Goal: Register for event/course

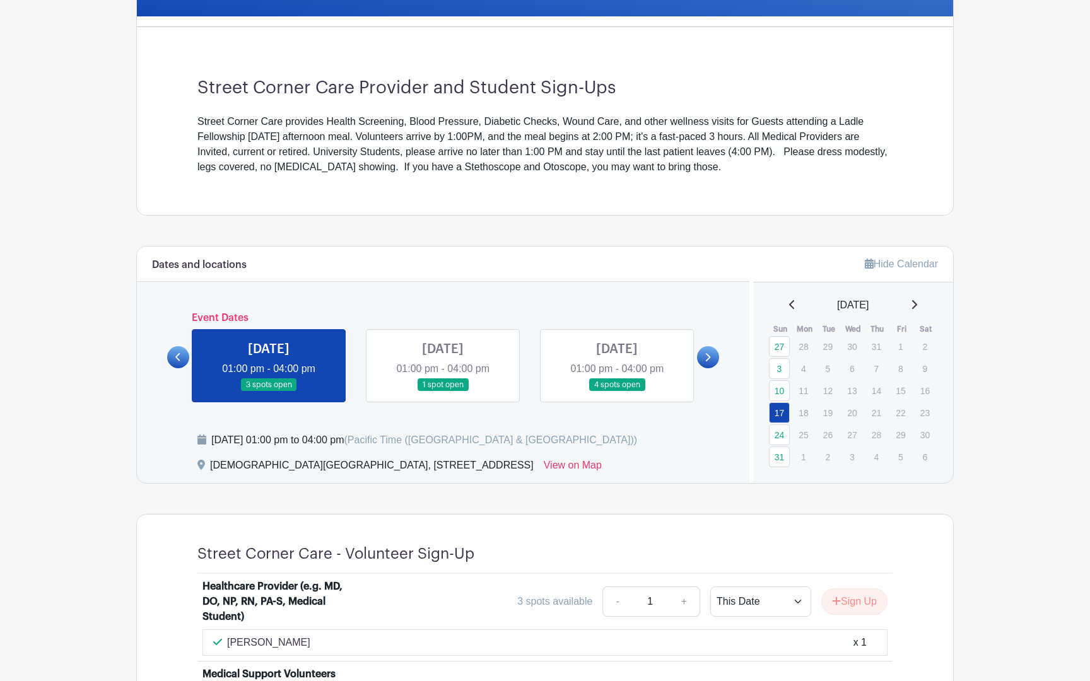
scroll to position [436, 0]
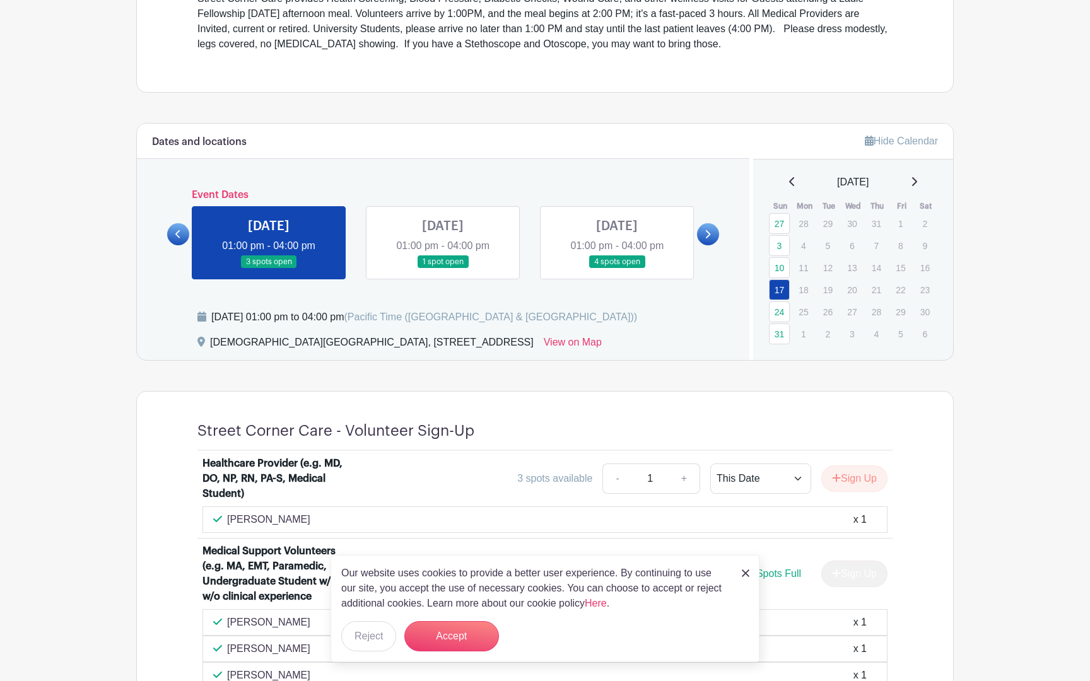
click at [745, 571] on img at bounding box center [746, 573] width 8 height 8
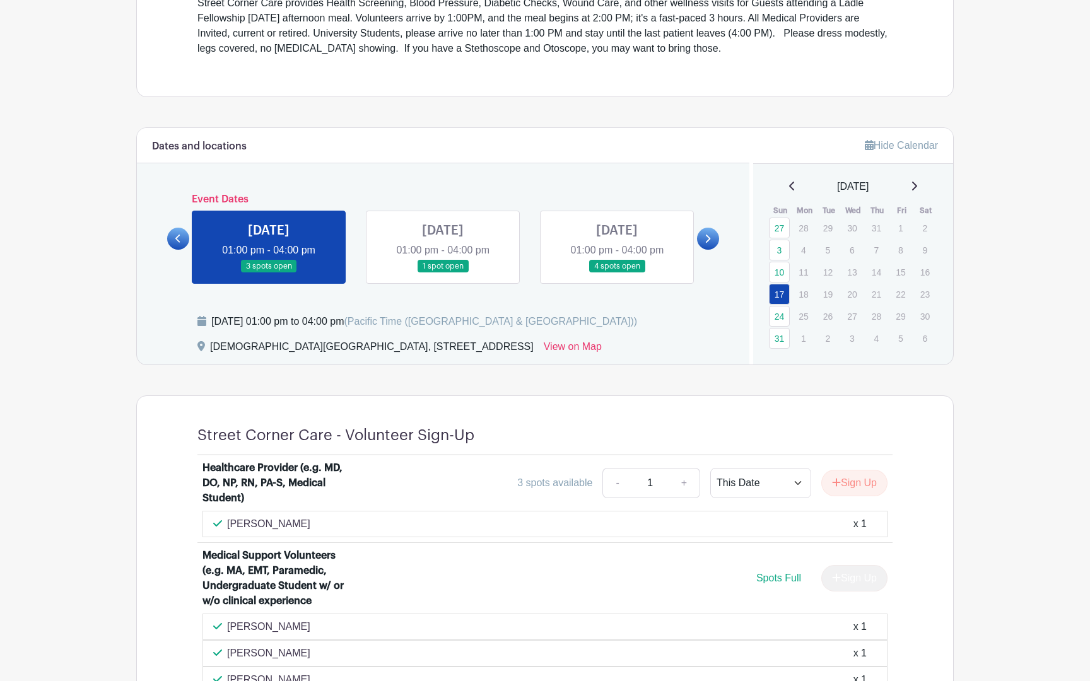
scroll to position [405, 0]
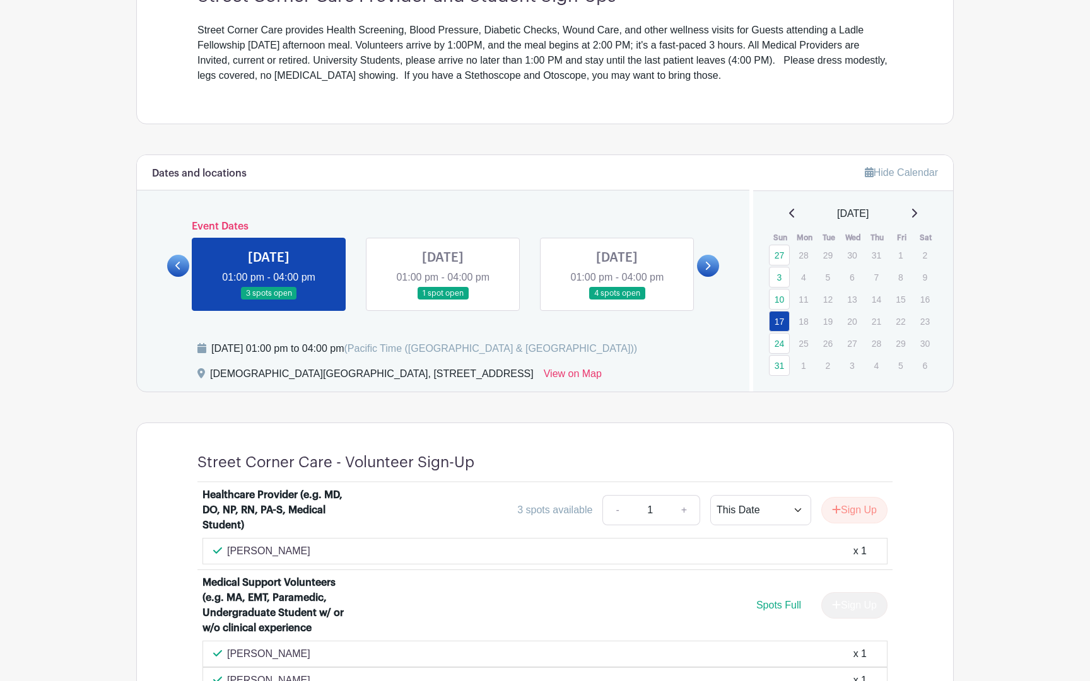
click at [269, 300] on link at bounding box center [269, 300] width 0 height 0
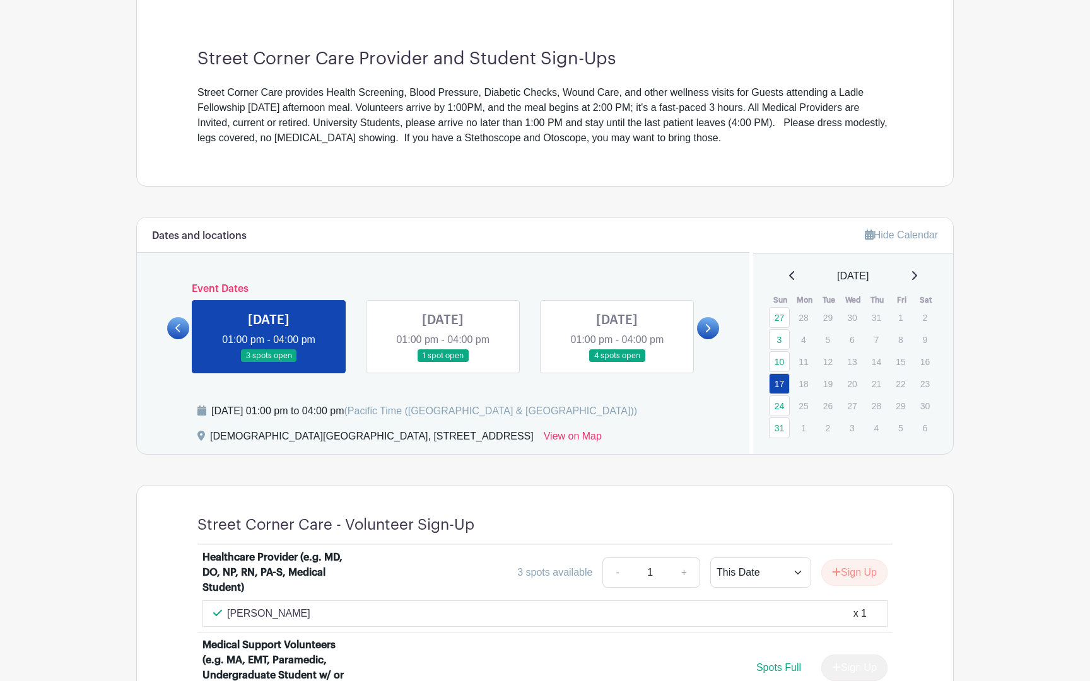
scroll to position [325, 0]
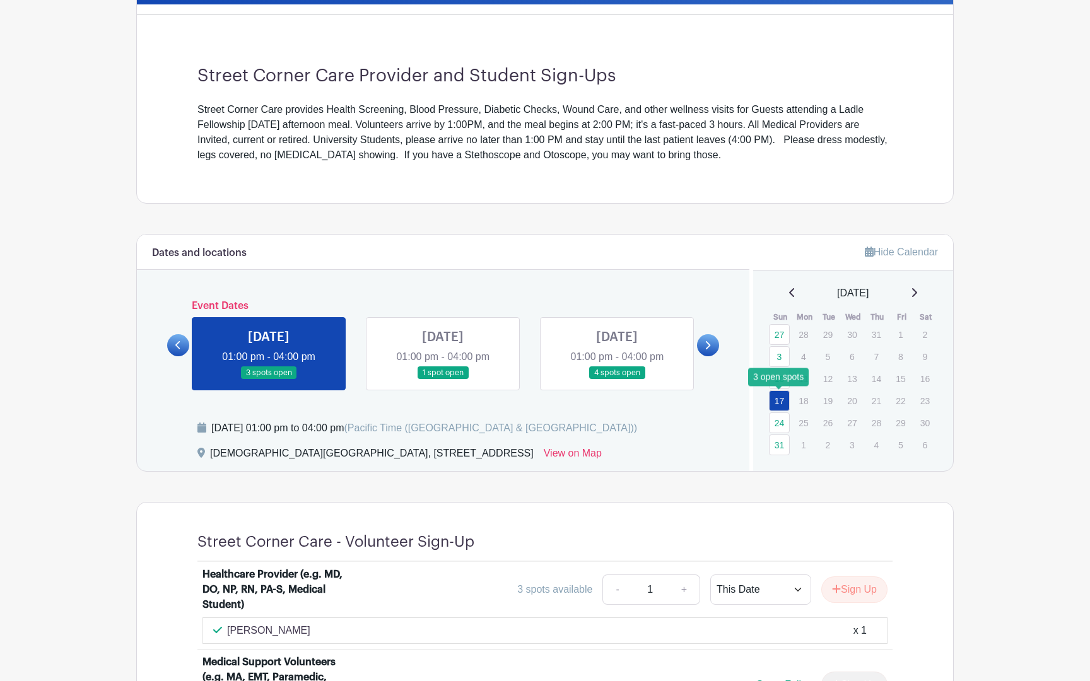
click at [774, 405] on link "17" at bounding box center [779, 400] width 21 height 21
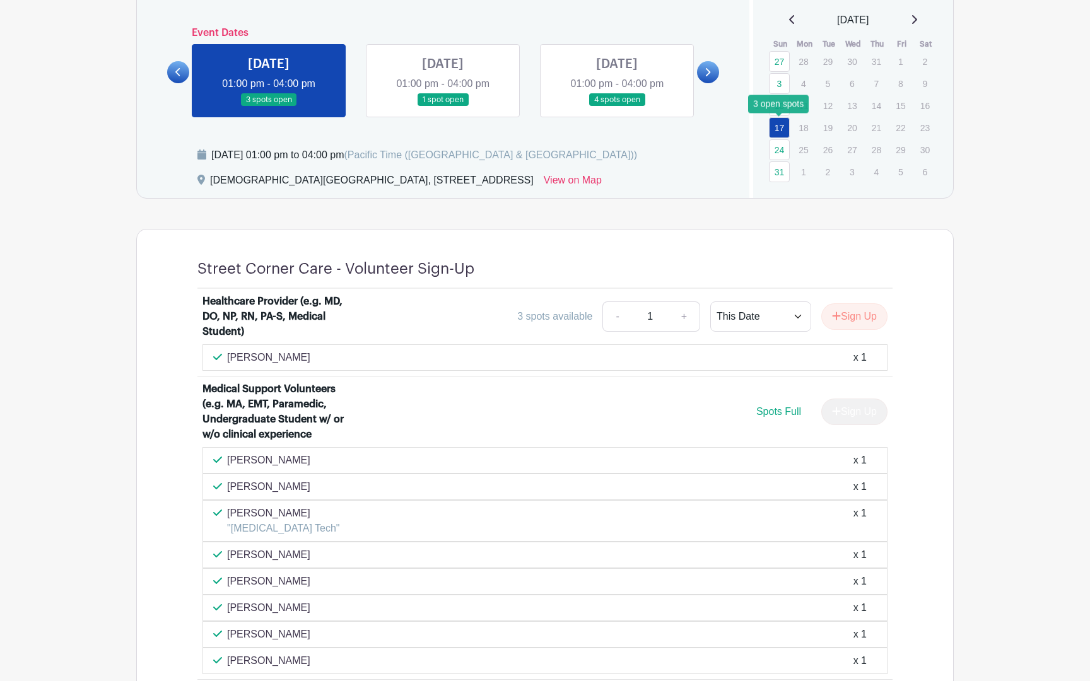
scroll to position [653, 0]
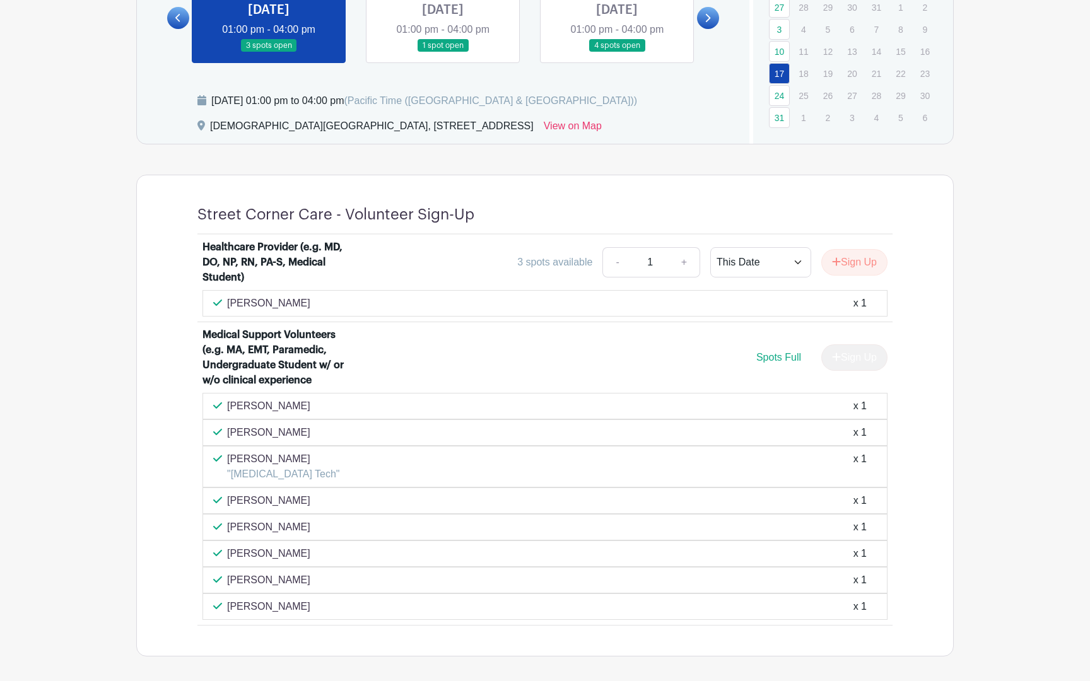
click at [785, 356] on span "Spots Full" at bounding box center [778, 357] width 45 height 11
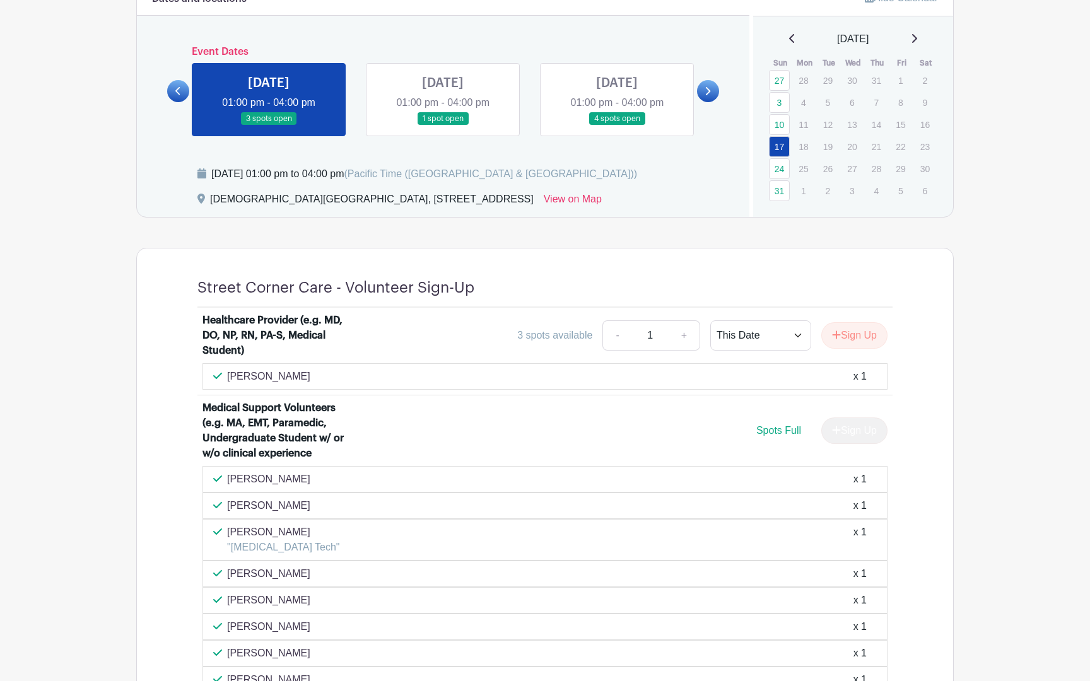
scroll to position [515, 0]
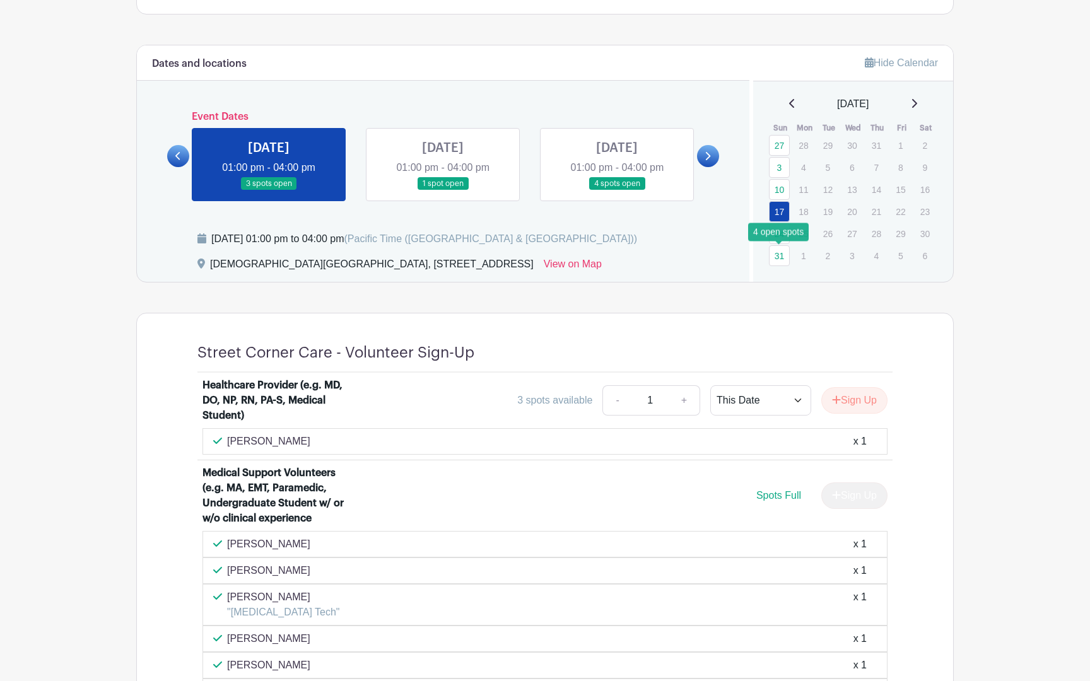
click at [778, 251] on link "31" at bounding box center [779, 255] width 21 height 21
click at [781, 260] on link "31" at bounding box center [779, 255] width 21 height 21
click at [617, 190] on link at bounding box center [617, 190] width 0 height 0
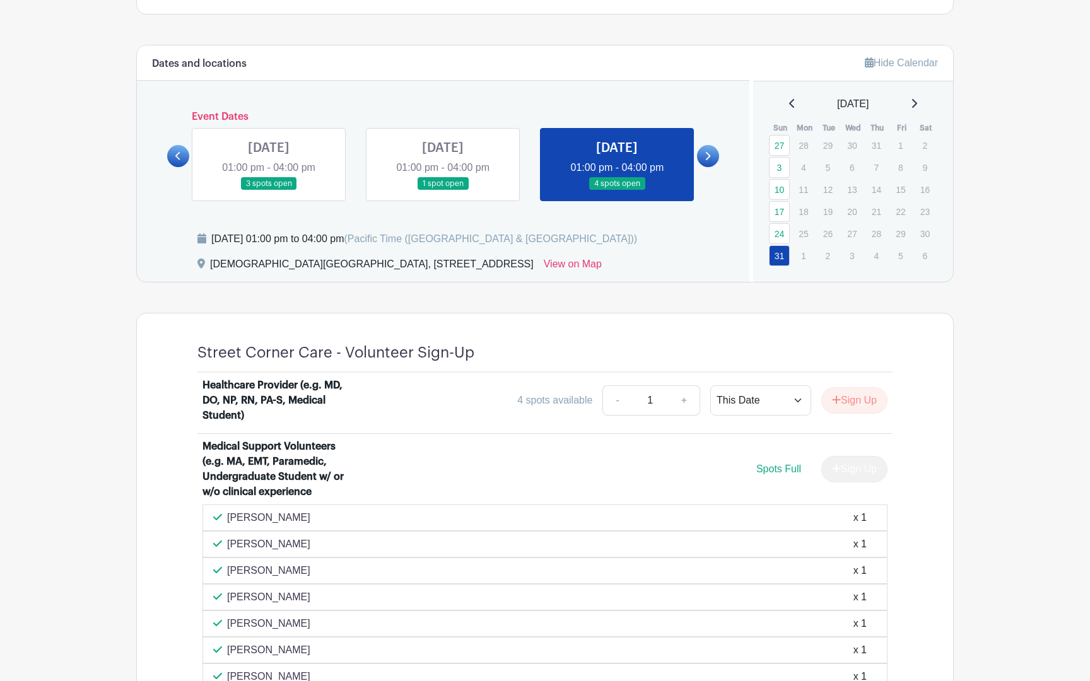
drag, startPoint x: 641, startPoint y: 163, endPoint x: 635, endPoint y: 140, distance: 24.2
click at [617, 190] on link at bounding box center [617, 190] width 0 height 0
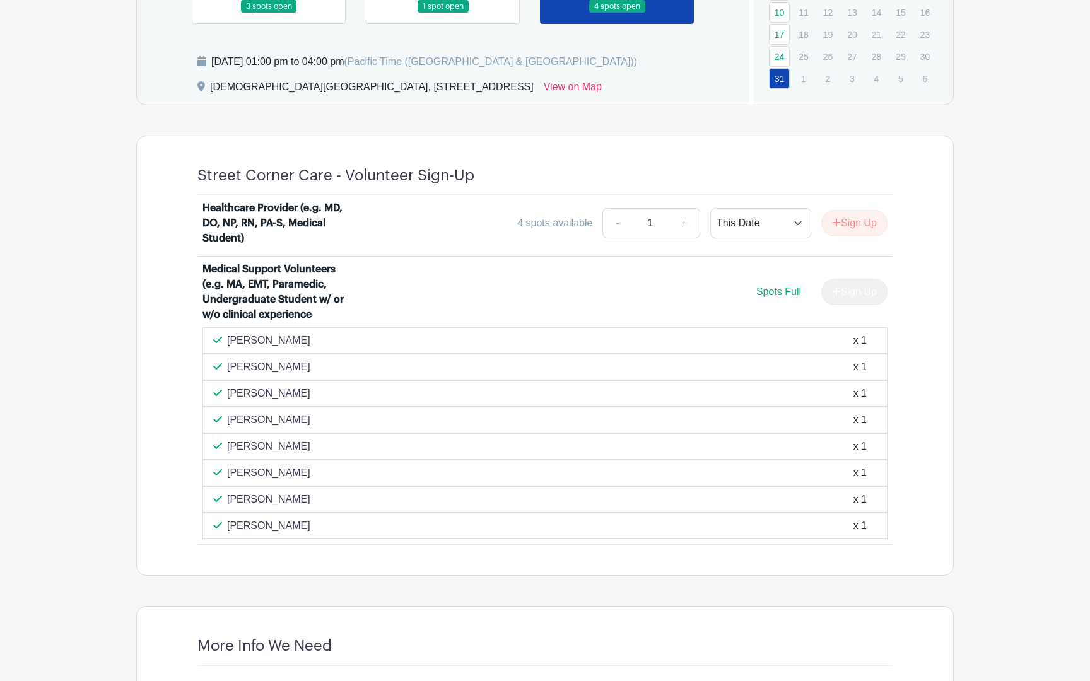
scroll to position [698, 0]
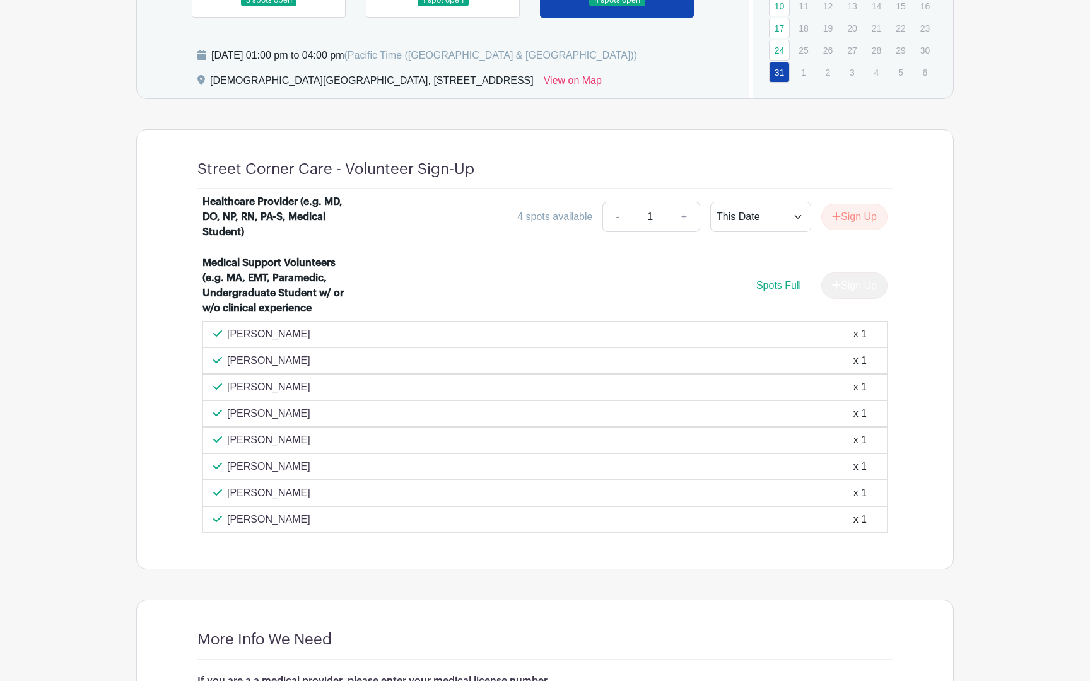
click at [539, 480] on div "Ayesha Aslam-Mir x 1" at bounding box center [544, 493] width 685 height 26
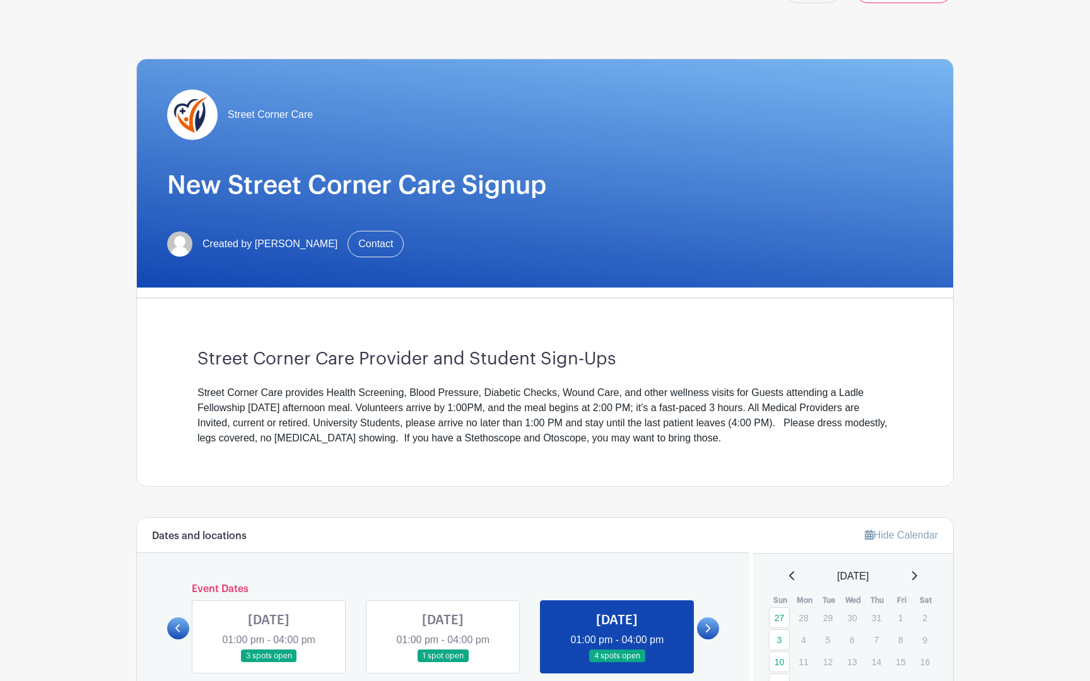
scroll to position [0, 0]
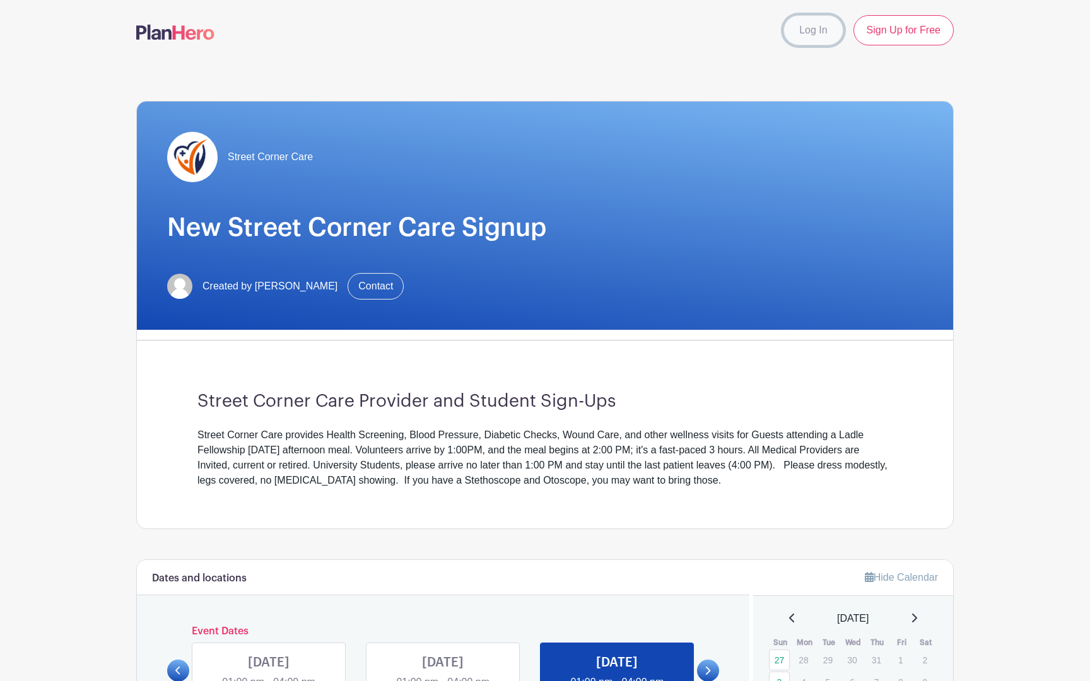
click at [821, 22] on link "Log In" at bounding box center [812, 30] width 59 height 30
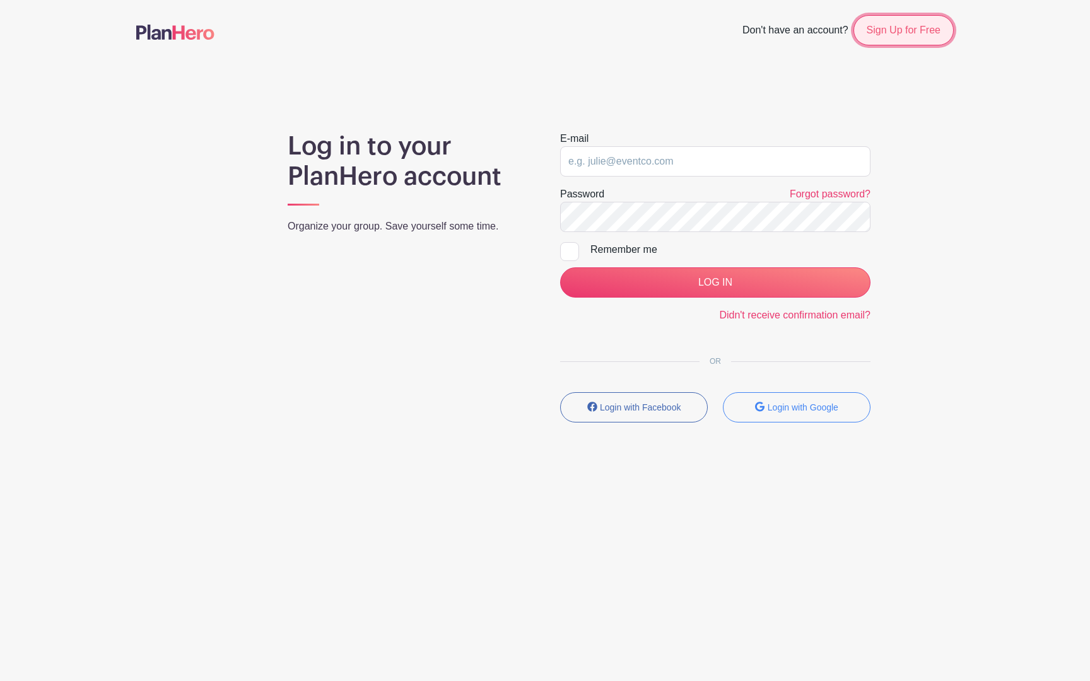
click at [873, 33] on link "Sign Up for Free" at bounding box center [903, 30] width 100 height 30
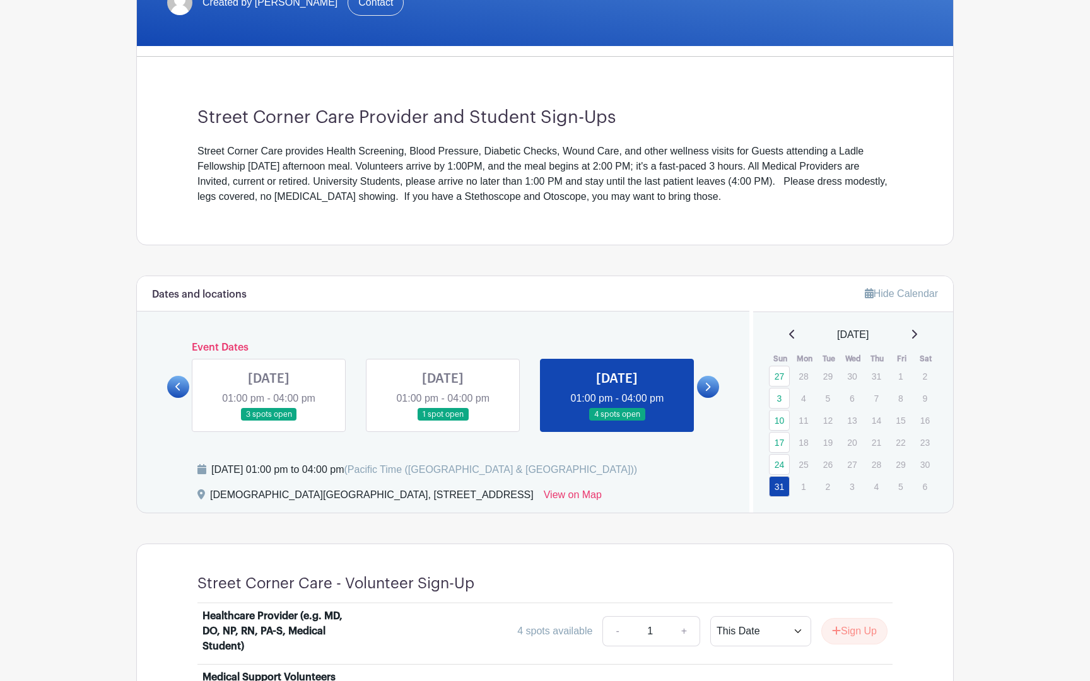
scroll to position [540, 0]
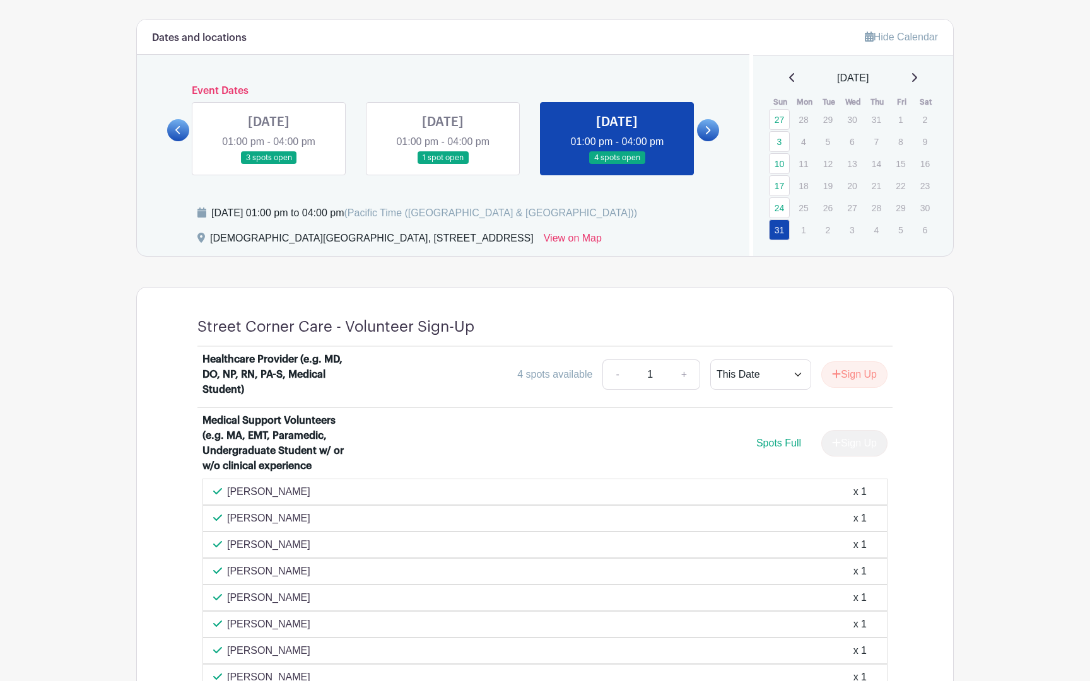
click at [443, 165] on link at bounding box center [443, 165] width 0 height 0
click at [269, 165] on link at bounding box center [269, 165] width 0 height 0
click at [778, 128] on link "27" at bounding box center [779, 119] width 21 height 21
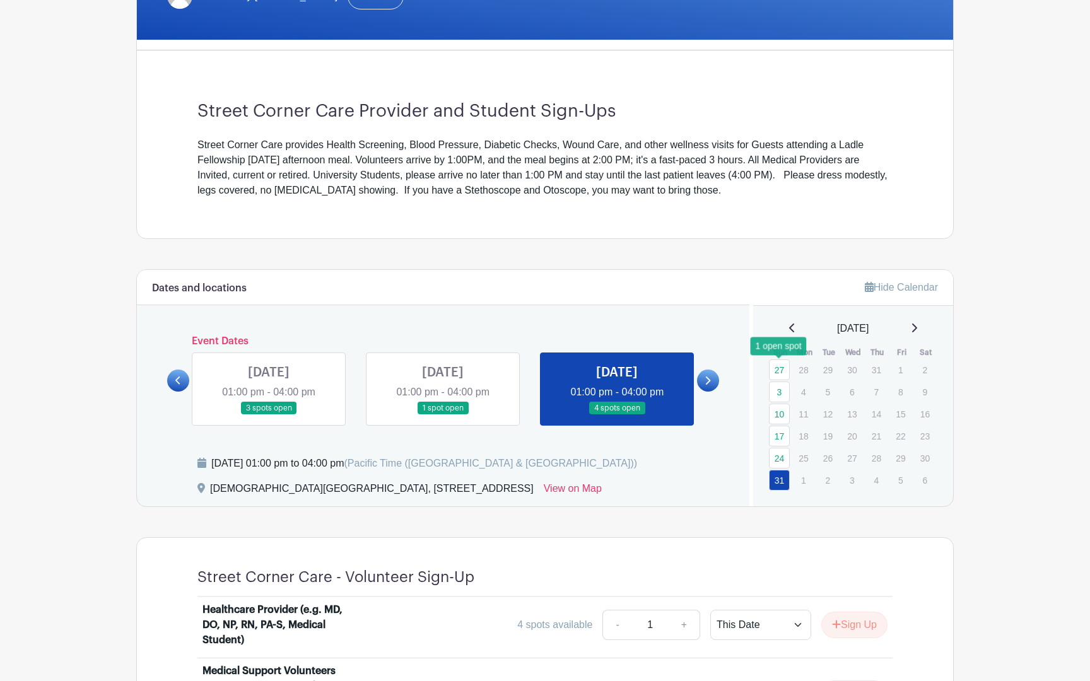
scroll to position [424, 0]
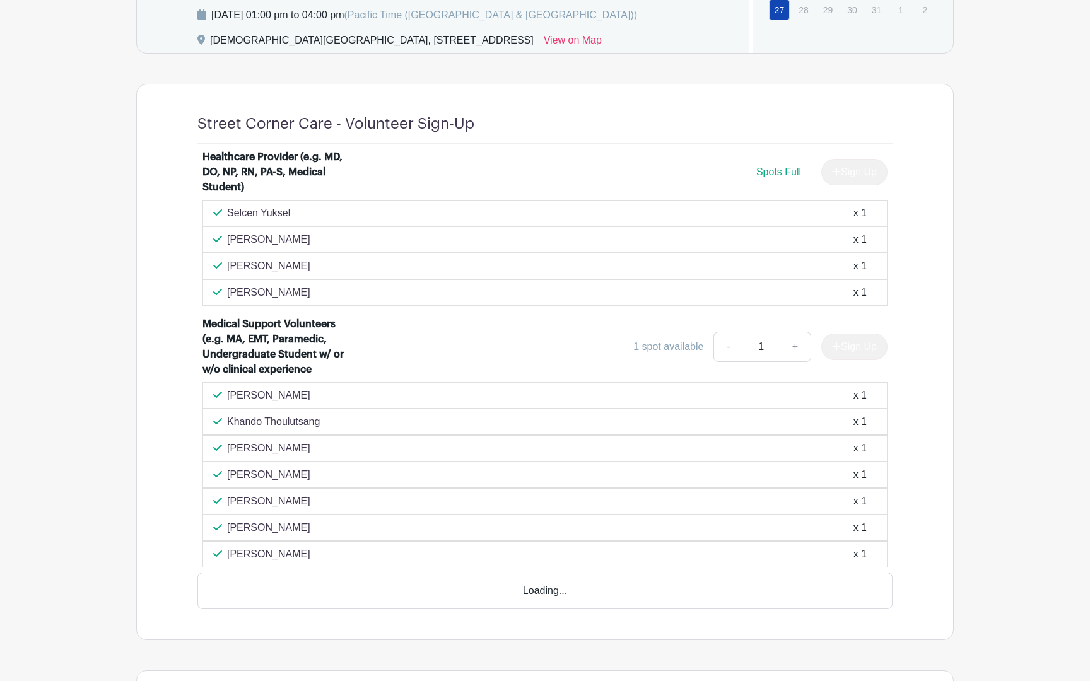
scroll to position [779, 0]
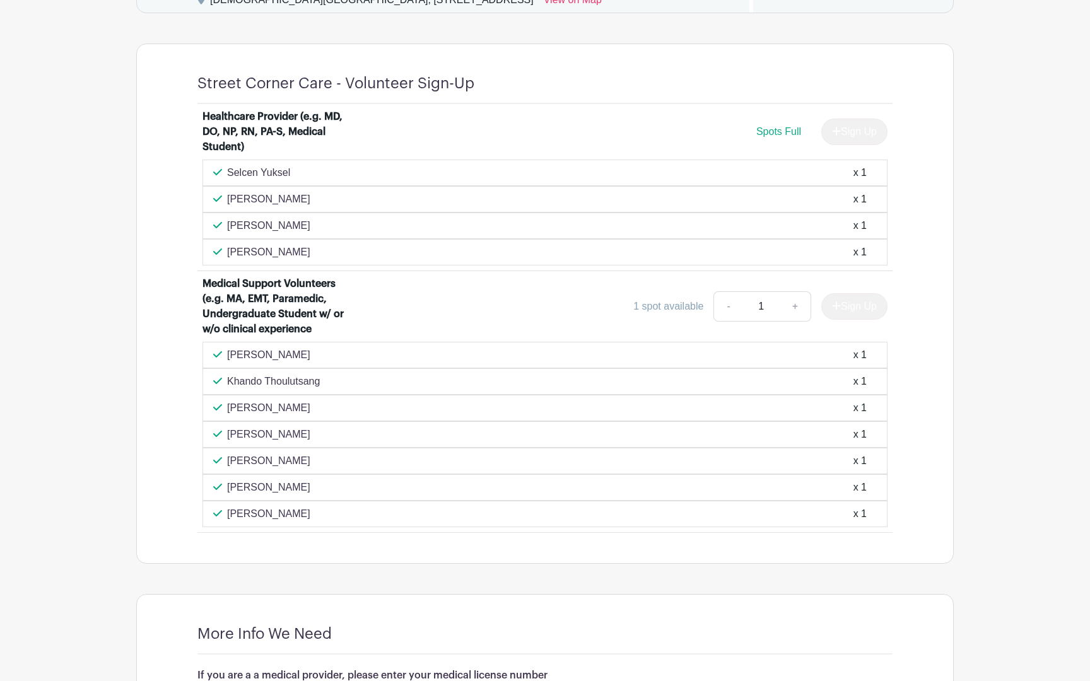
click at [586, 468] on div "Angela Enterline x 1" at bounding box center [544, 461] width 685 height 26
click at [674, 309] on div "1 spot available" at bounding box center [668, 306] width 70 height 15
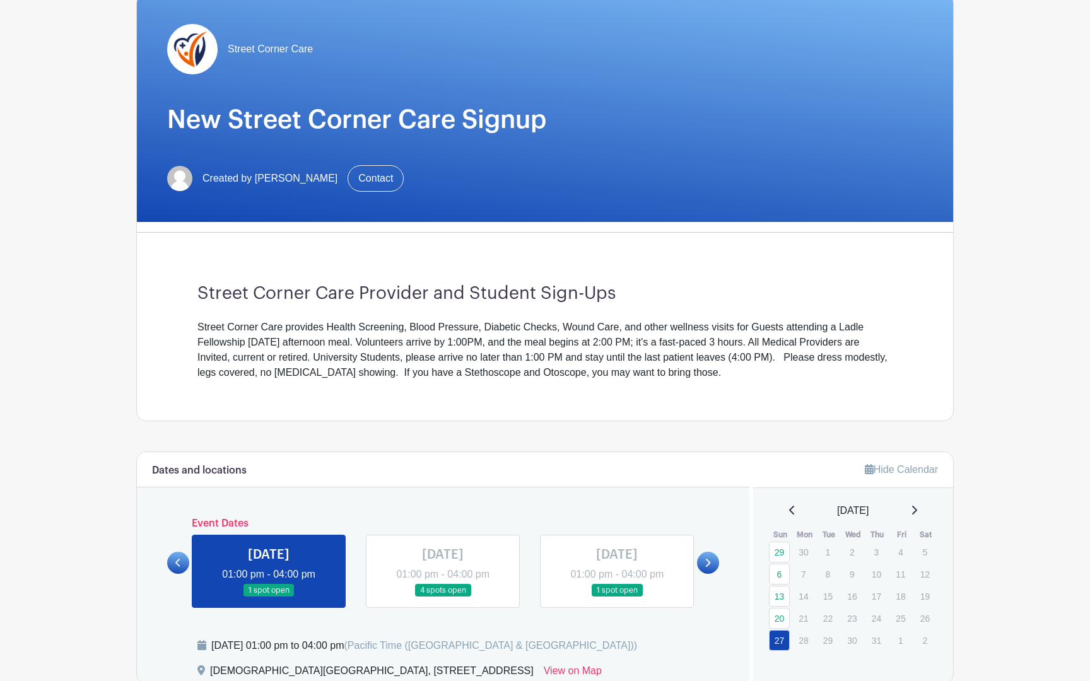
scroll to position [0, 0]
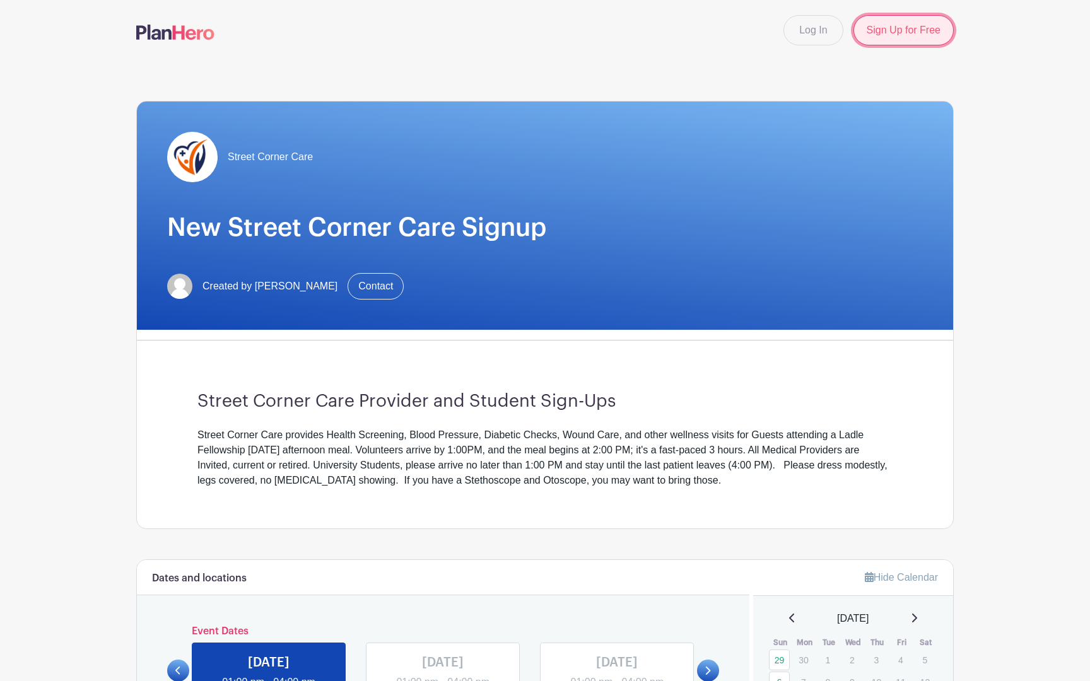
click at [915, 34] on link "Sign Up for Free" at bounding box center [903, 30] width 100 height 30
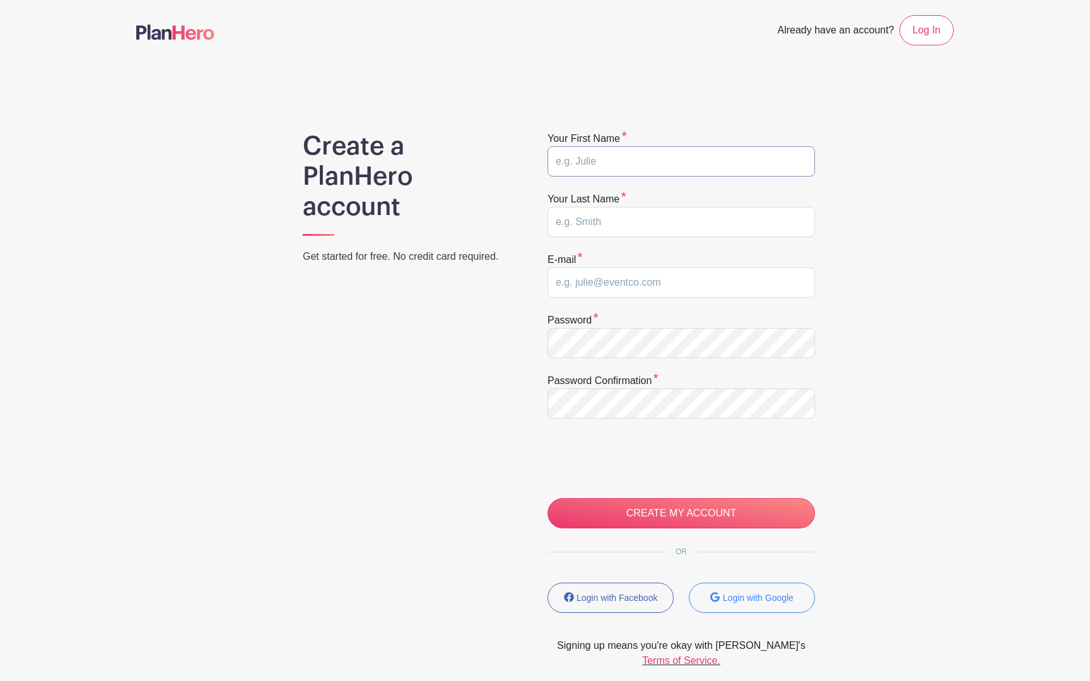
click at [678, 154] on input "text" at bounding box center [680, 161] width 267 height 30
type input "Grace"
click at [638, 218] on input "text" at bounding box center [680, 222] width 267 height 30
type input "Girardot"
click at [569, 286] on input "email" at bounding box center [680, 282] width 267 height 30
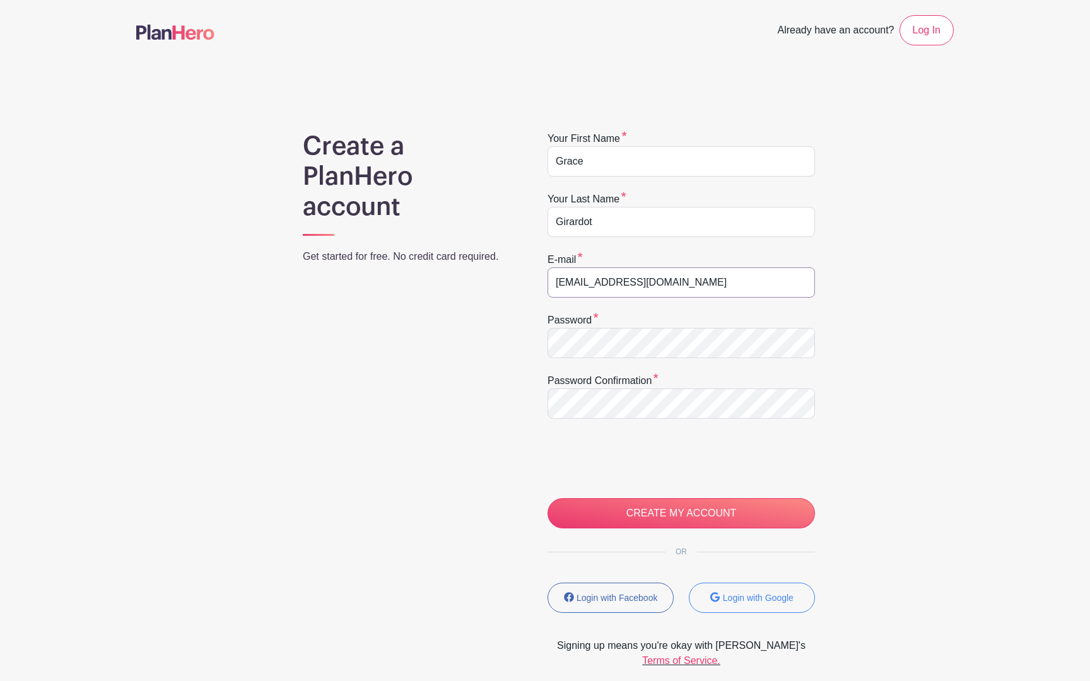
type input "todrarigg@gmail.com"
click at [545, 343] on div "Your first name Grace Your last name Girardot E-mail todrarigg@gmail.com Passwo…" at bounding box center [681, 399] width 272 height 537
click at [627, 499] on input "CREATE MY ACCOUNT" at bounding box center [680, 513] width 267 height 30
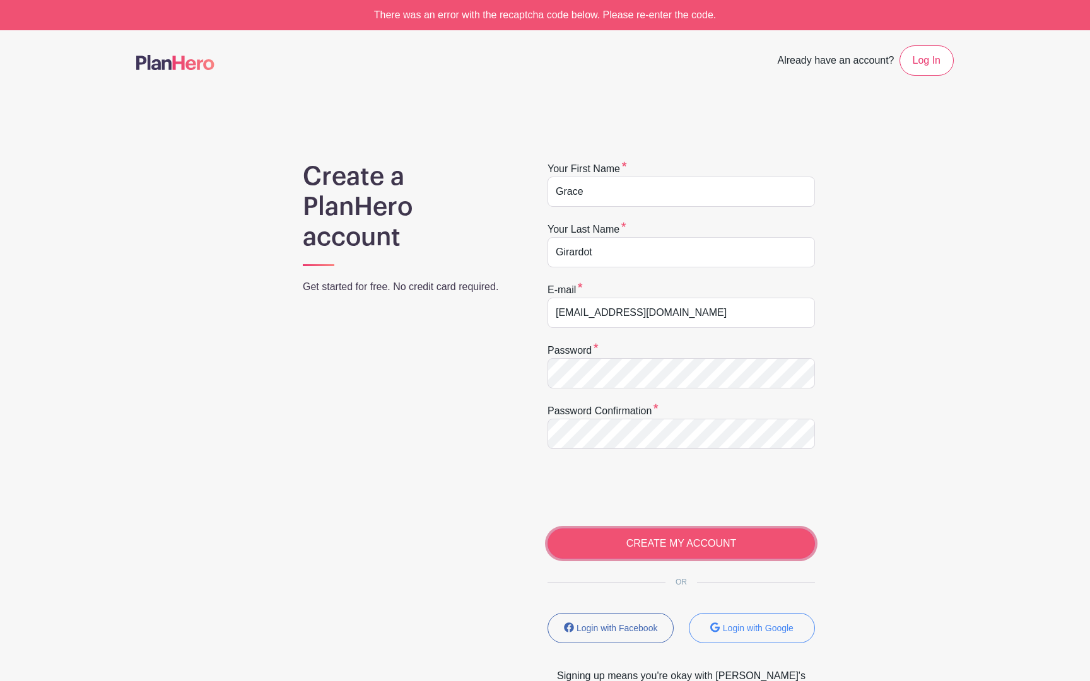
click at [629, 538] on input "CREATE MY ACCOUNT" at bounding box center [680, 543] width 267 height 30
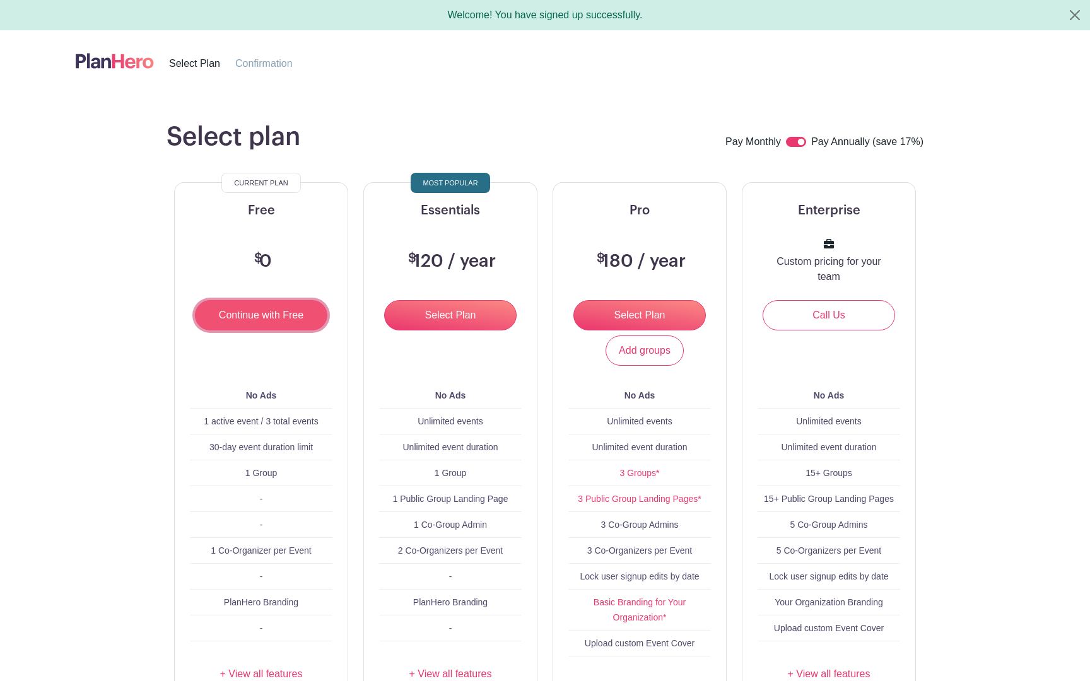
click at [293, 319] on input "Continue with Free" at bounding box center [261, 315] width 132 height 30
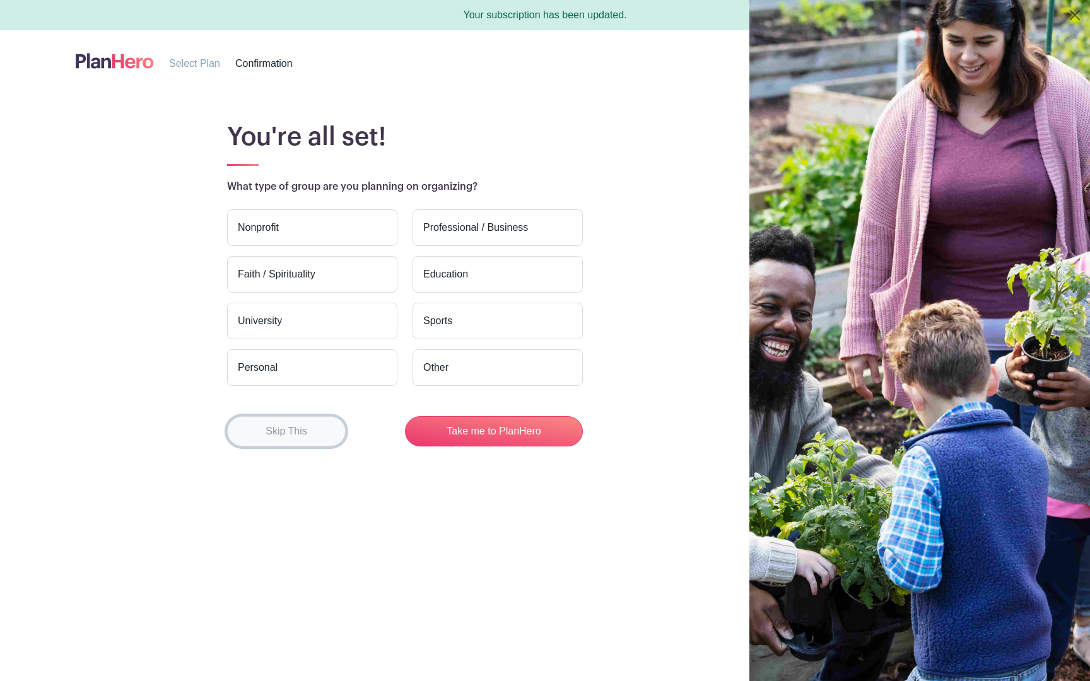
click at [298, 438] on button "Skip This" at bounding box center [286, 431] width 119 height 30
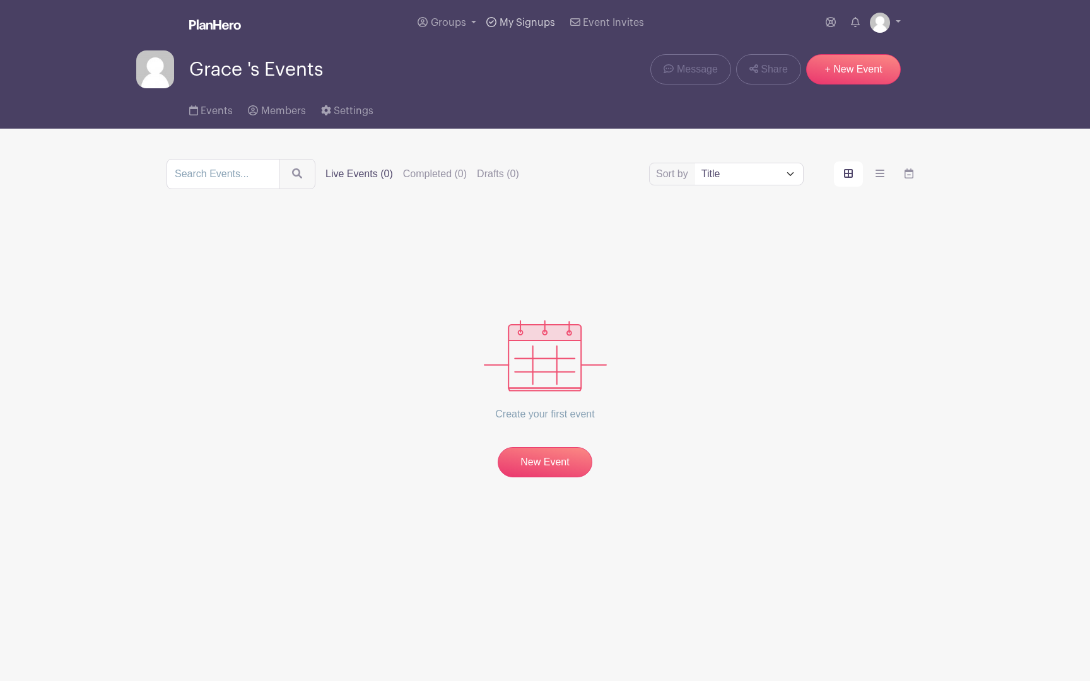
click at [497, 20] on link "My Signups" at bounding box center [520, 22] width 78 height 45
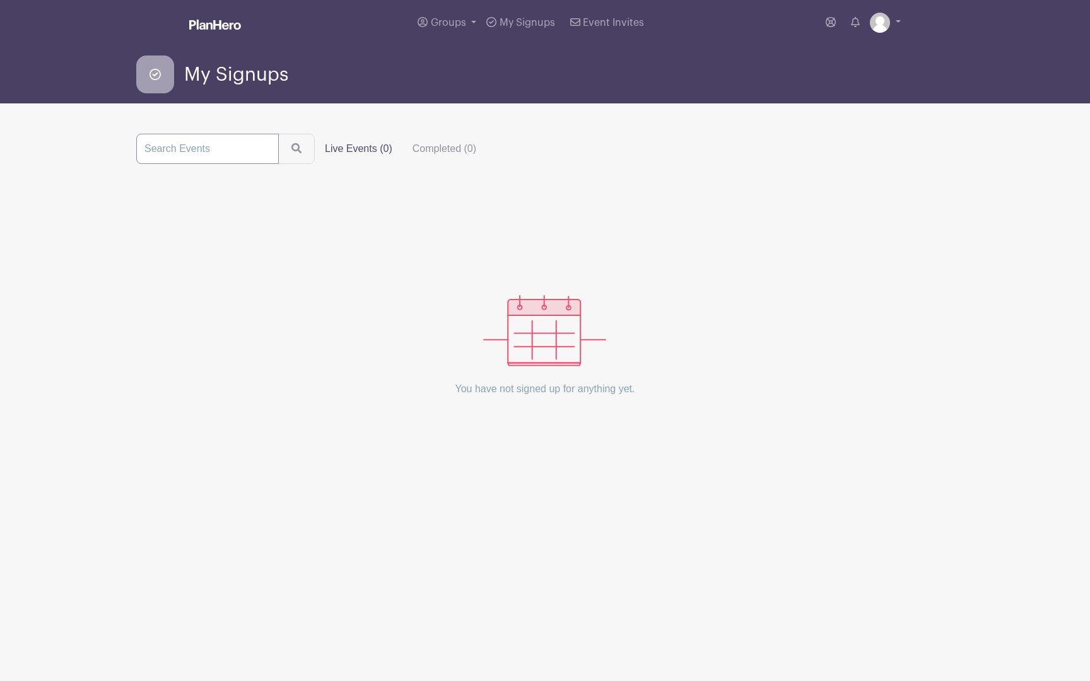
click at [232, 151] on input "search" at bounding box center [207, 149] width 142 height 30
type input "corner care"
click at [278, 134] on button "submit" at bounding box center [296, 149] width 37 height 30
click at [450, 23] on span "Groups" at bounding box center [448, 23] width 35 height 10
click at [463, 64] on span "All Groups" at bounding box center [467, 65] width 49 height 15
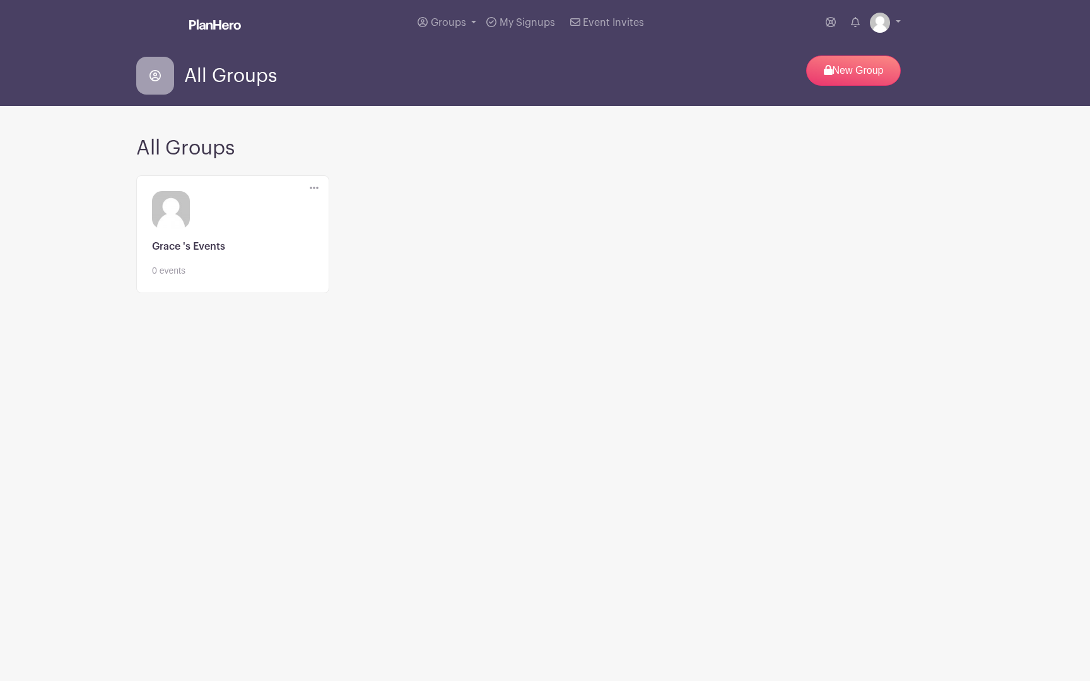
click at [220, 75] on span "All Groups" at bounding box center [230, 76] width 93 height 21
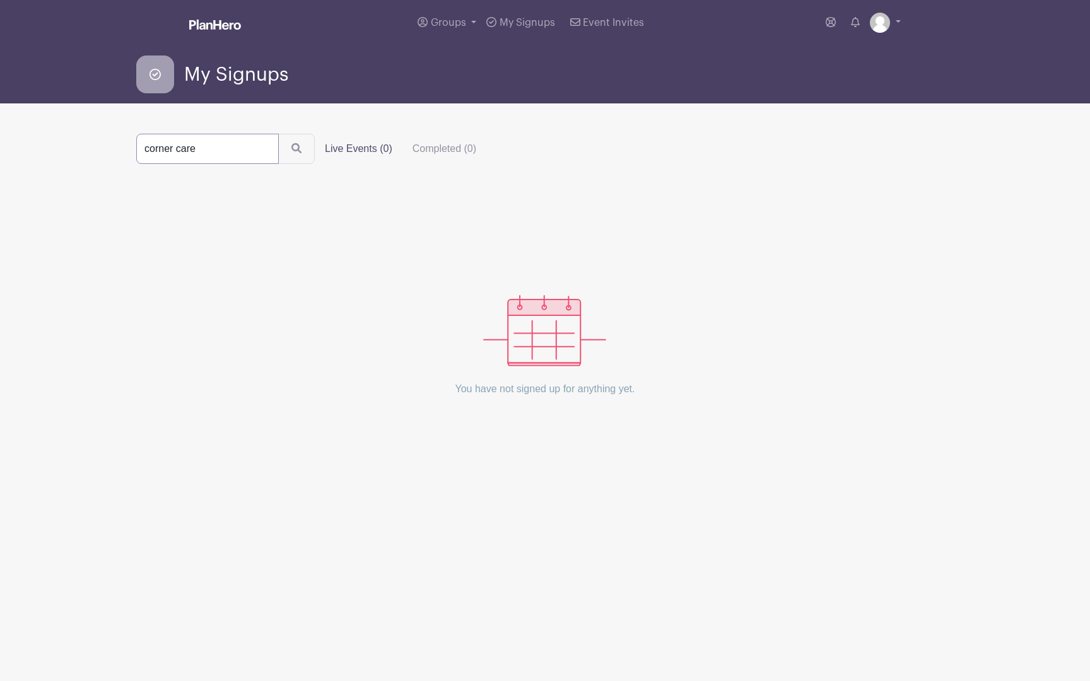
click at [260, 150] on input "corner care" at bounding box center [207, 149] width 142 height 30
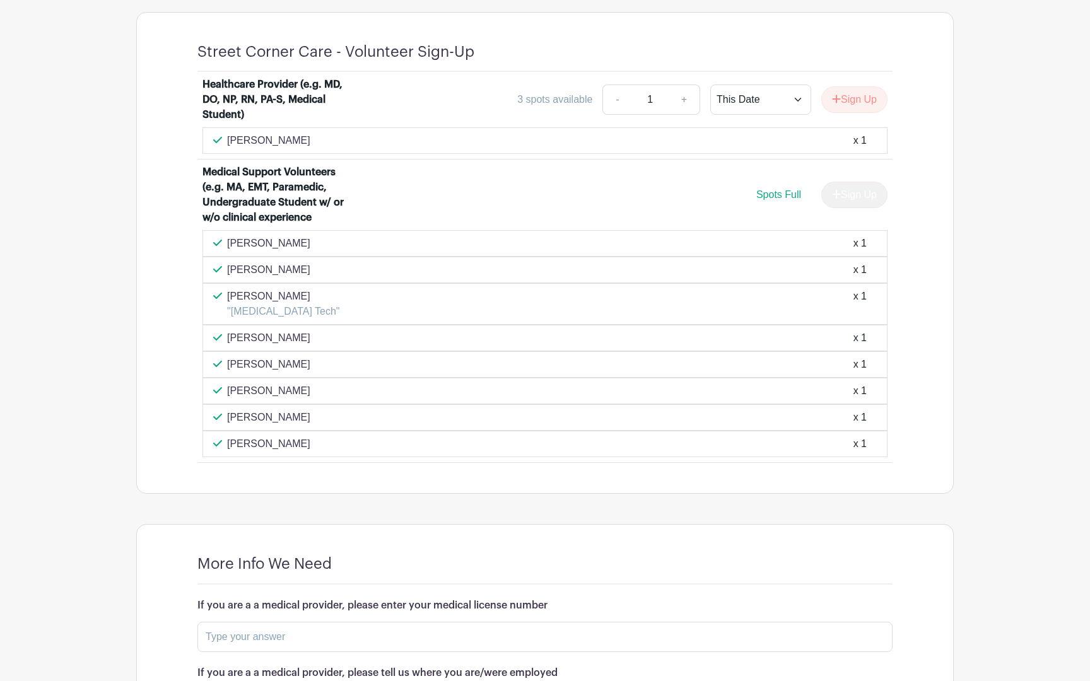
scroll to position [455, 0]
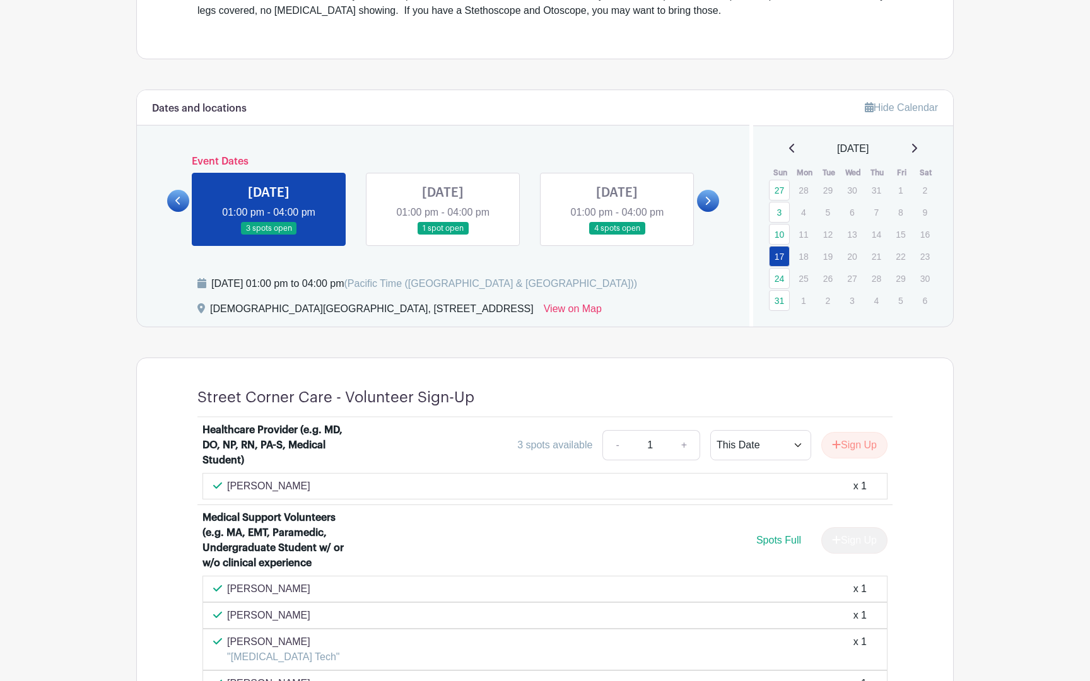
click at [443, 235] on link at bounding box center [443, 235] width 0 height 0
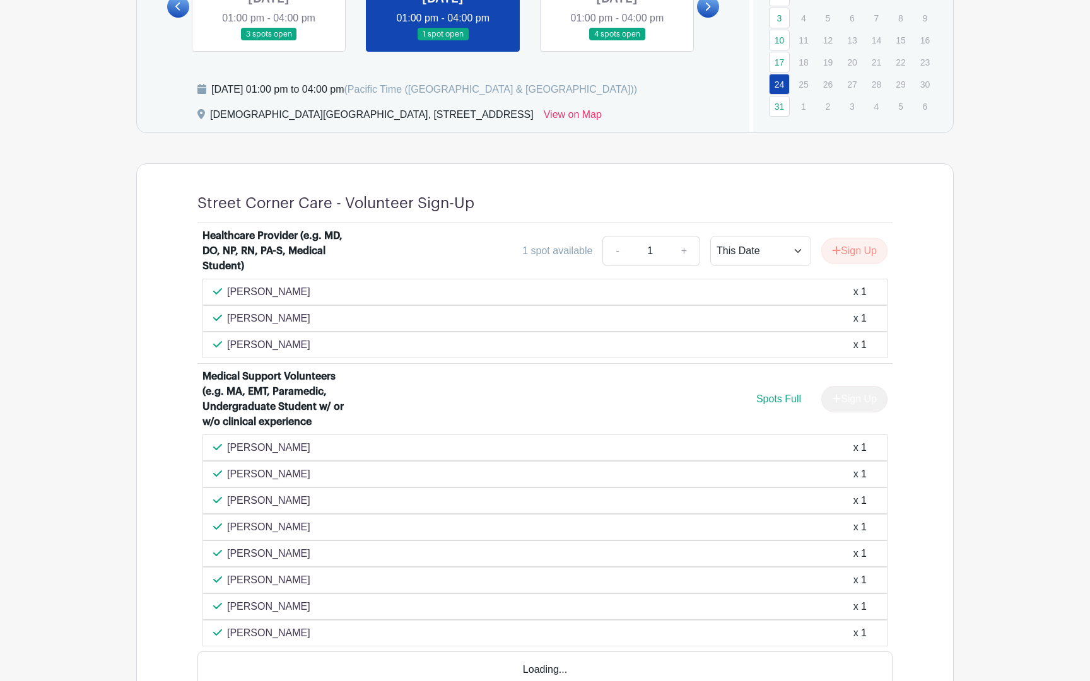
scroll to position [800, 0]
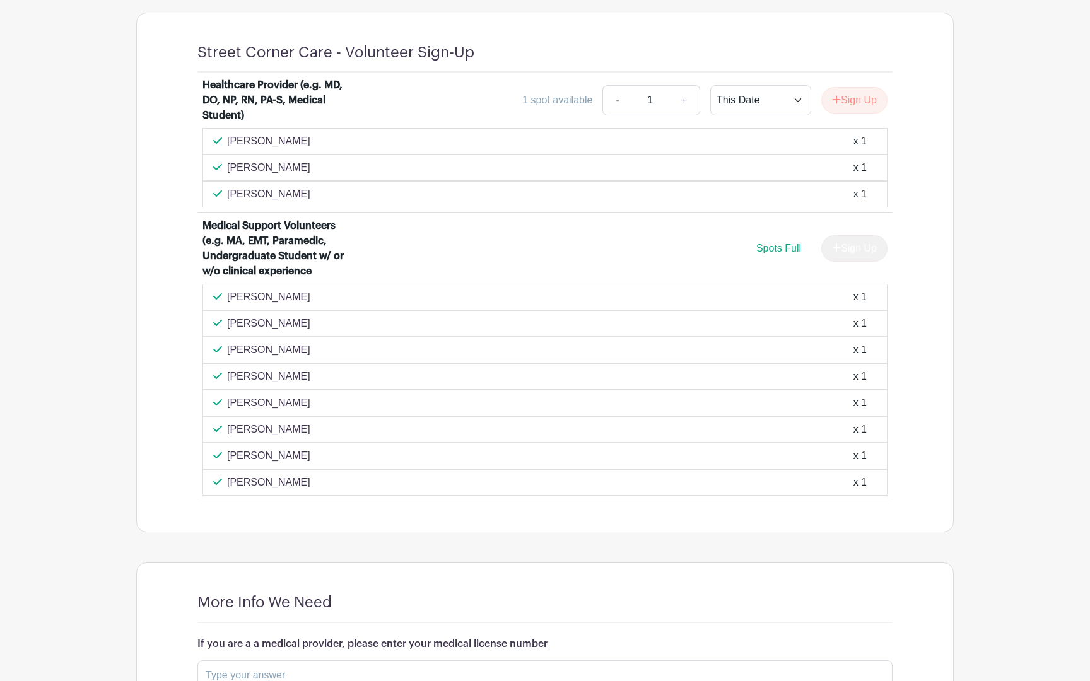
click at [512, 460] on div "[PERSON_NAME] x 1" at bounding box center [544, 455] width 663 height 15
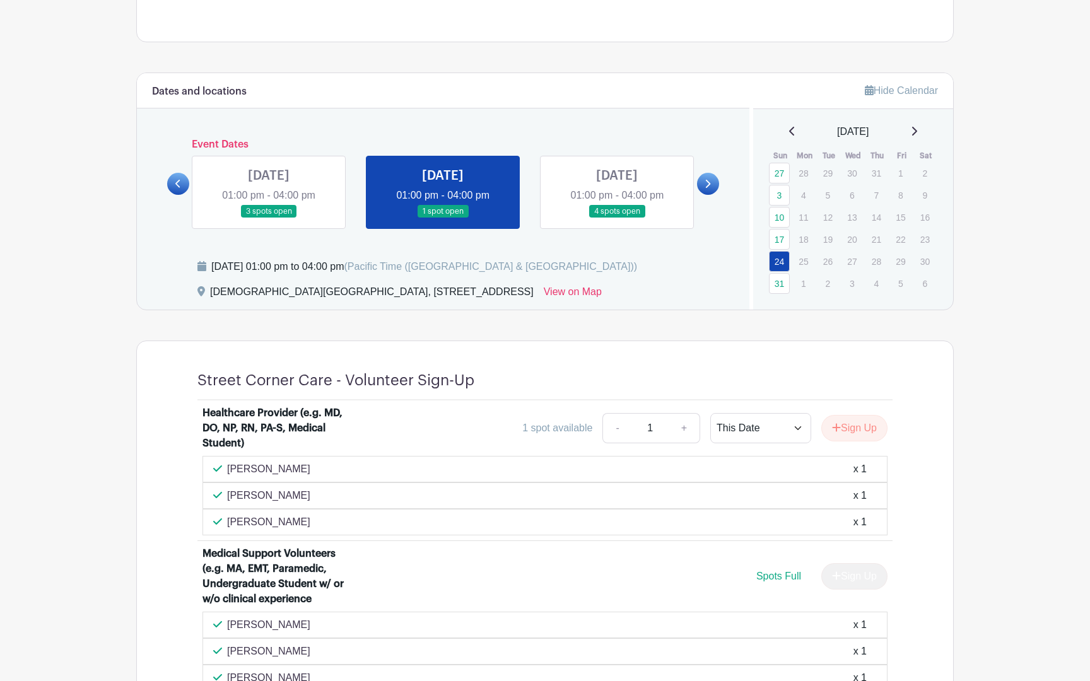
scroll to position [426, 0]
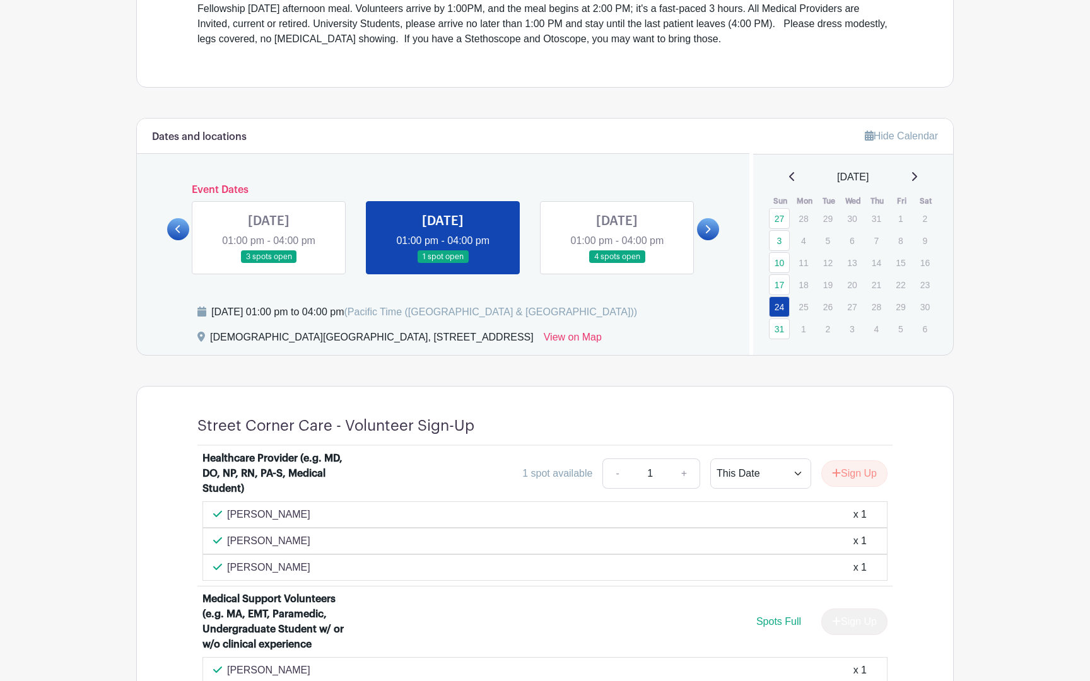
click at [617, 264] on link at bounding box center [617, 264] width 0 height 0
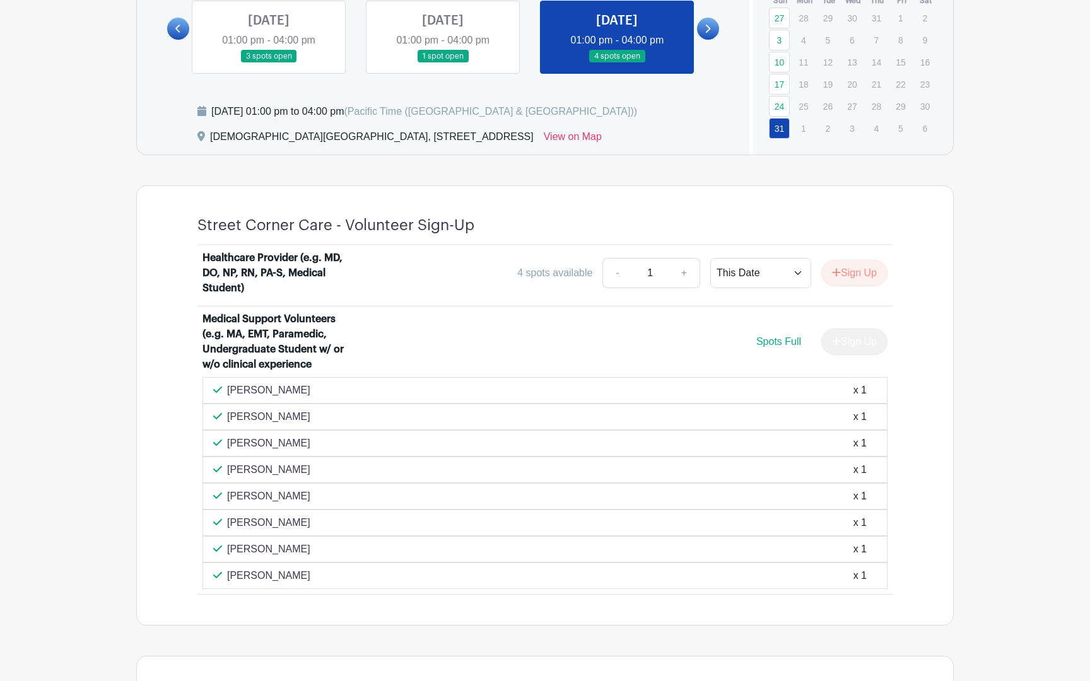
scroll to position [622, 0]
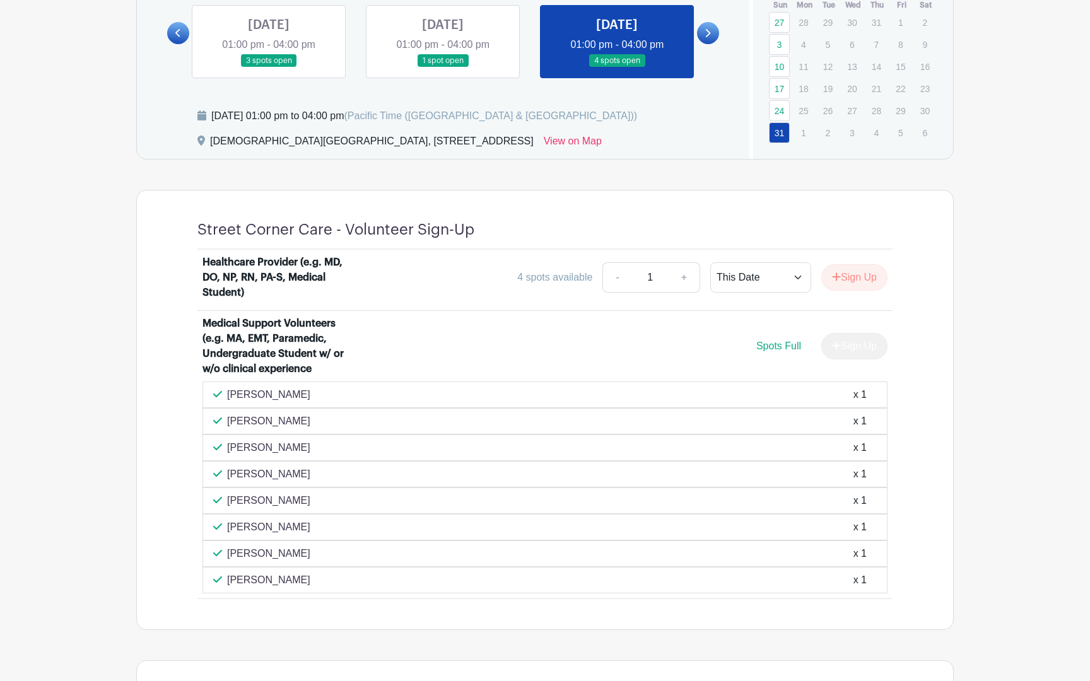
click at [705, 36] on icon at bounding box center [707, 32] width 6 height 9
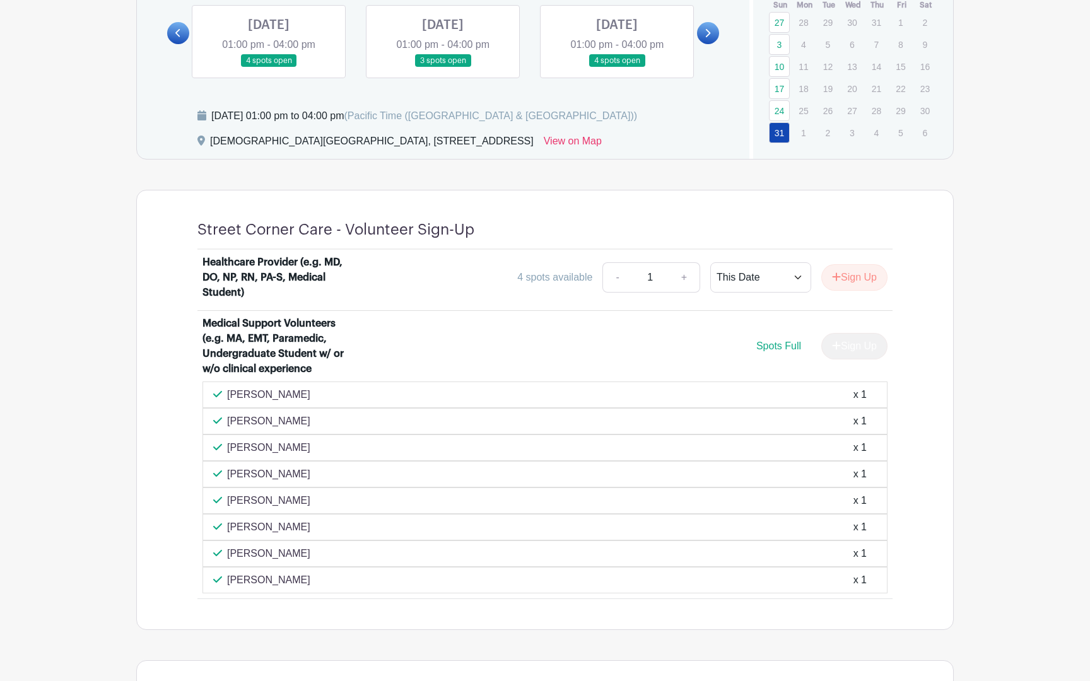
click at [269, 67] on link at bounding box center [269, 67] width 0 height 0
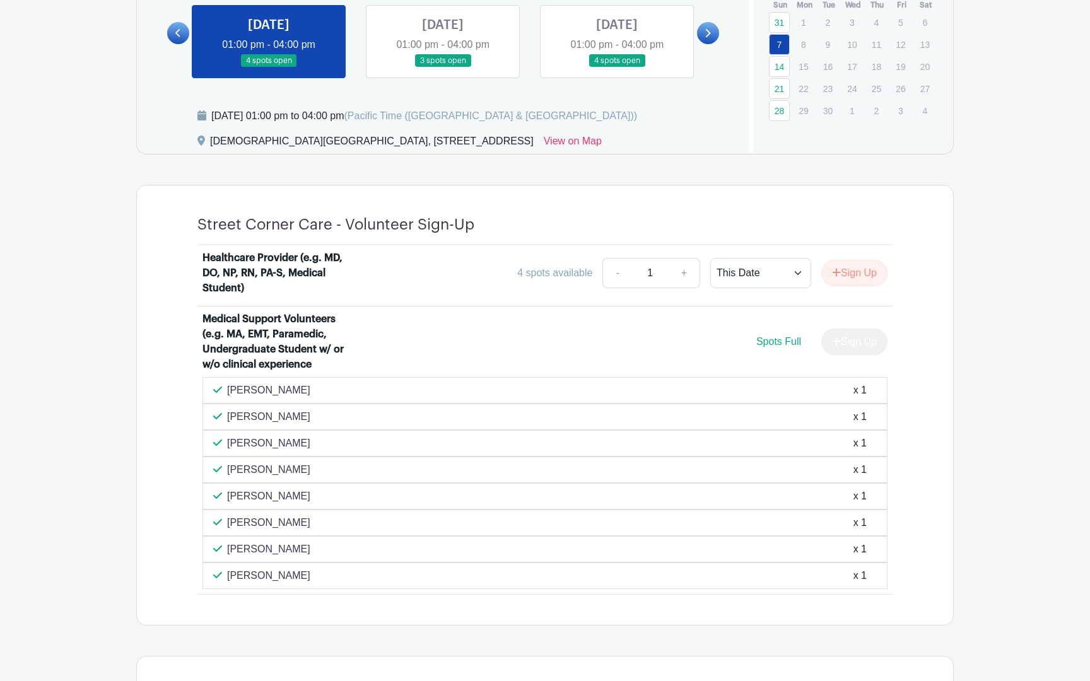
click at [443, 67] on link at bounding box center [443, 67] width 0 height 0
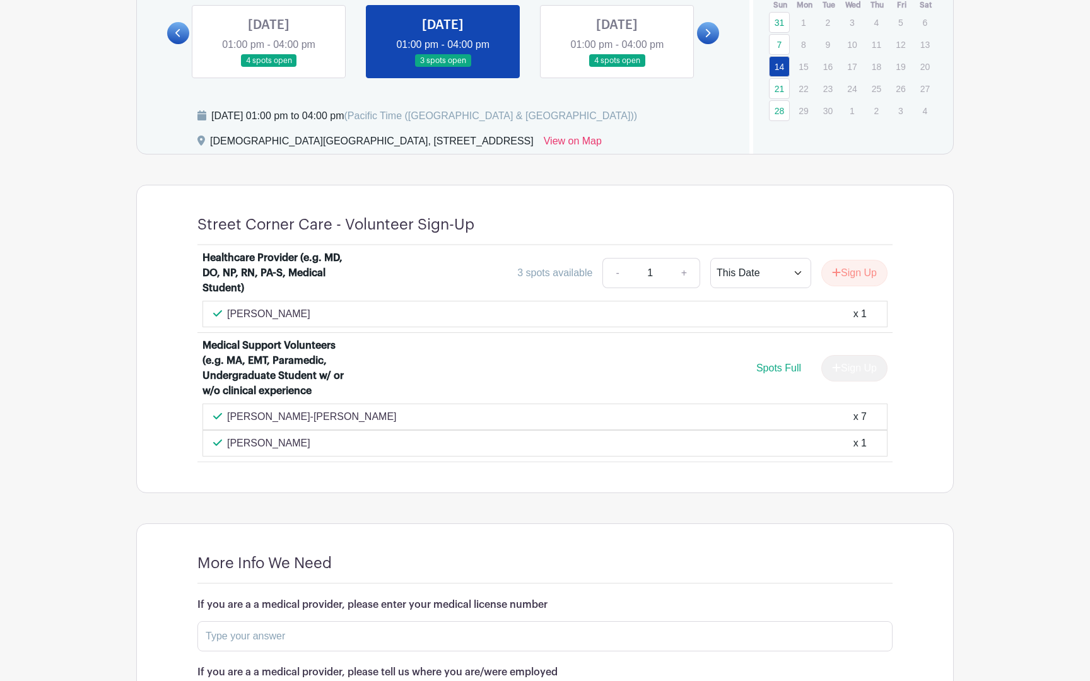
click at [852, 368] on div "Sign Up" at bounding box center [849, 368] width 76 height 26
click at [670, 438] on div "[PERSON_NAME] x 1" at bounding box center [544, 443] width 663 height 15
click at [617, 67] on link at bounding box center [617, 67] width 0 height 0
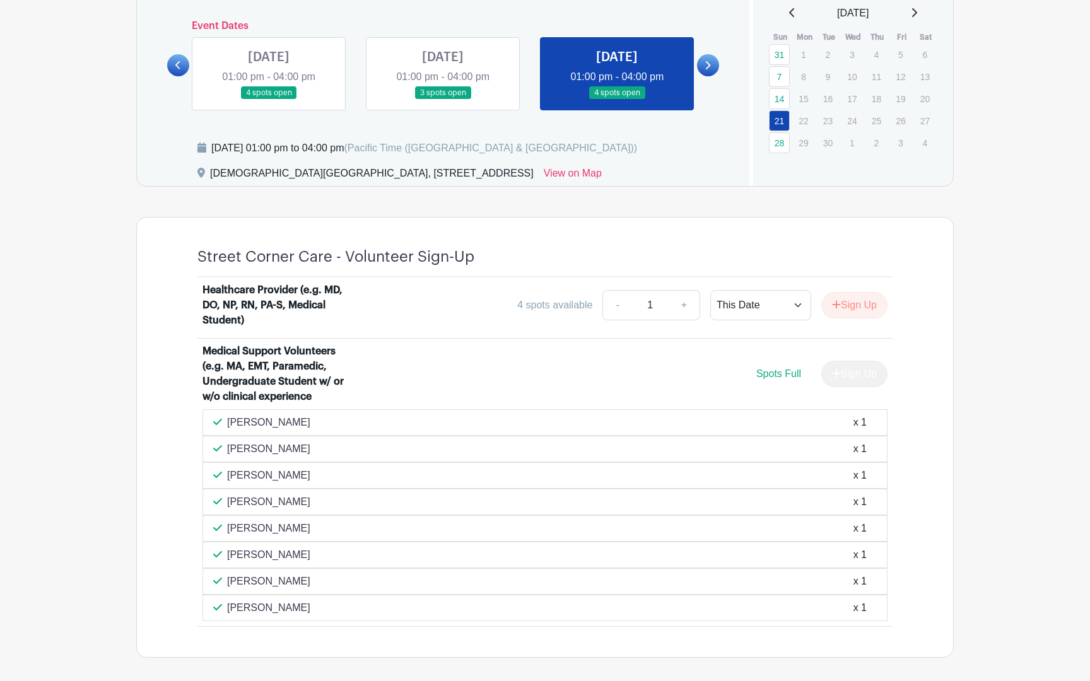
scroll to position [535, 0]
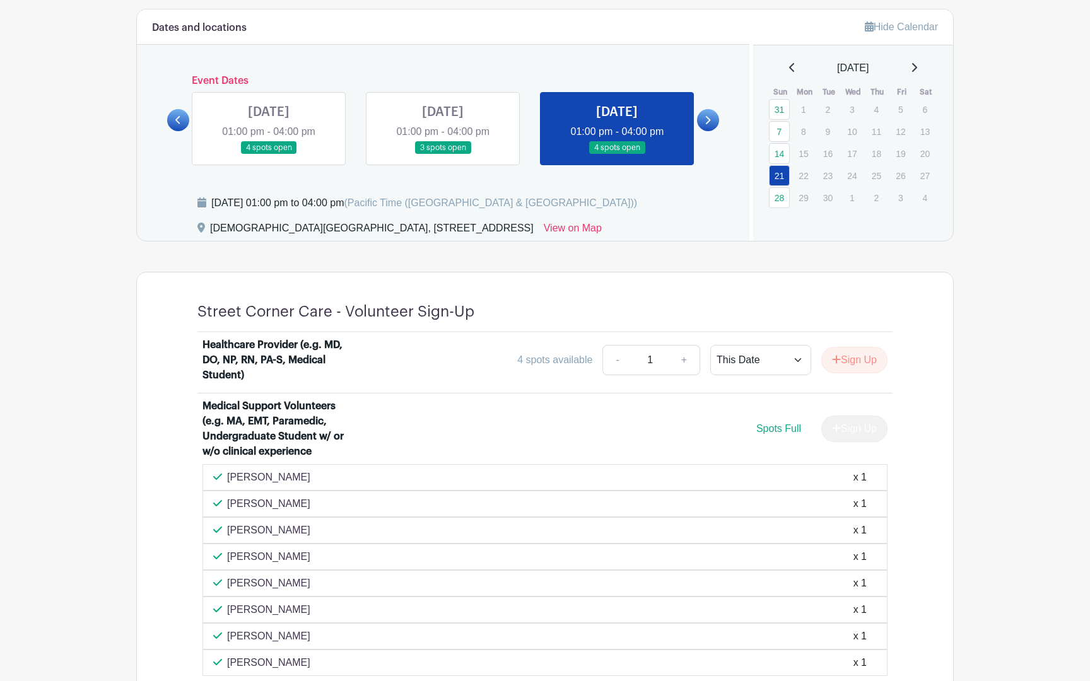
click at [711, 122] on link at bounding box center [708, 120] width 22 height 22
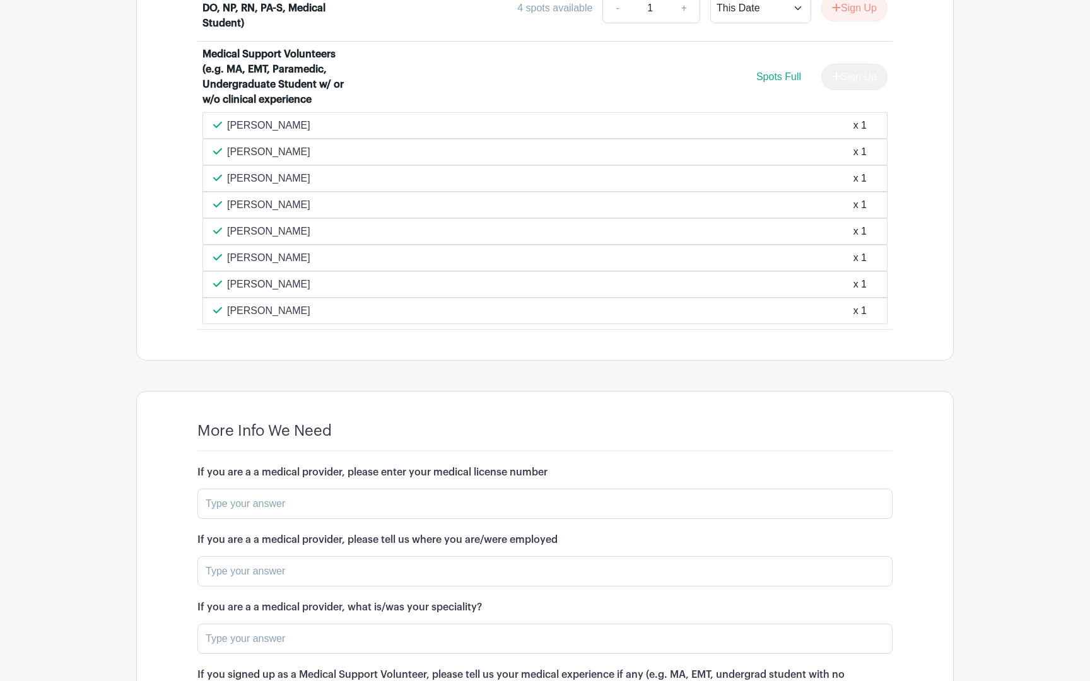
scroll to position [875, 0]
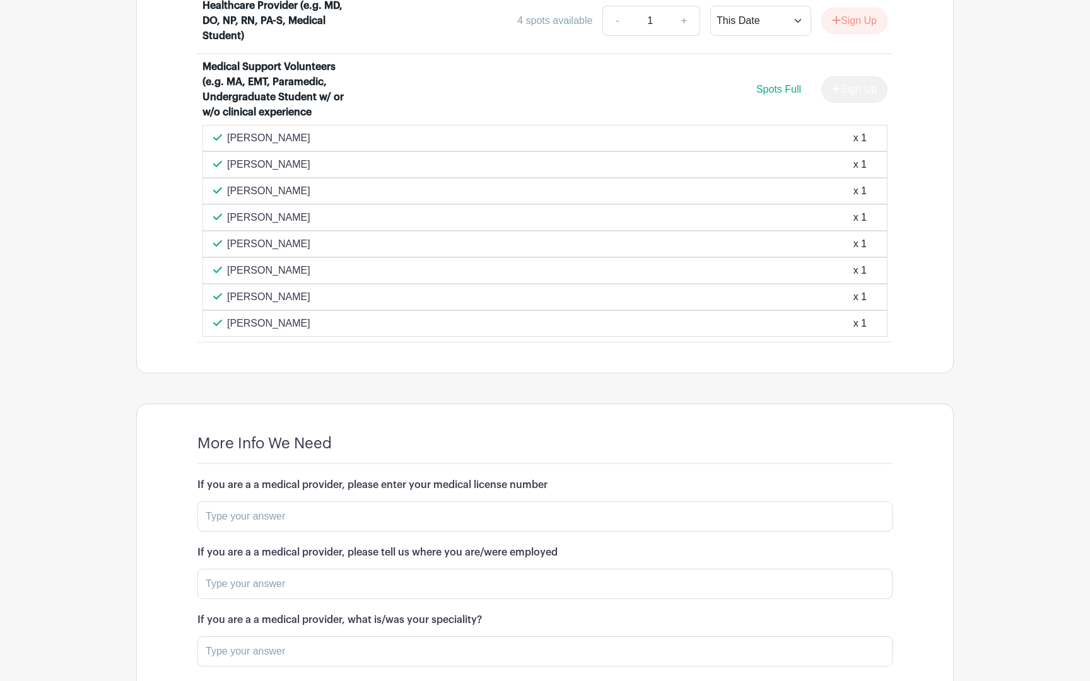
click at [651, 148] on div "[PERSON_NAME] x 1" at bounding box center [544, 138] width 685 height 26
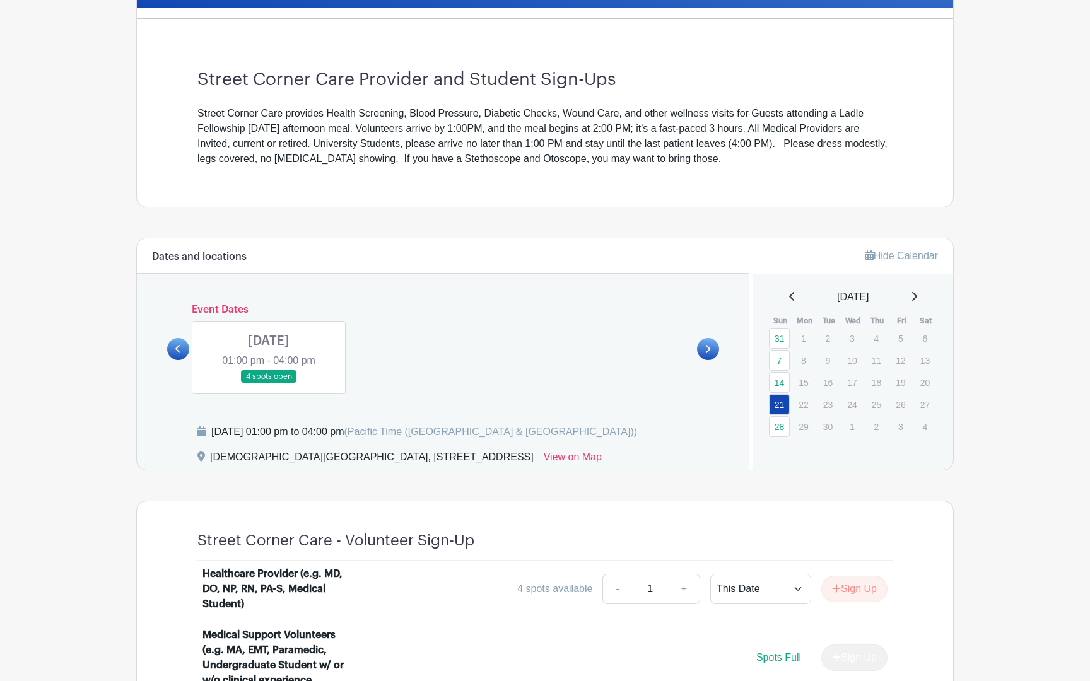
scroll to position [306, 0]
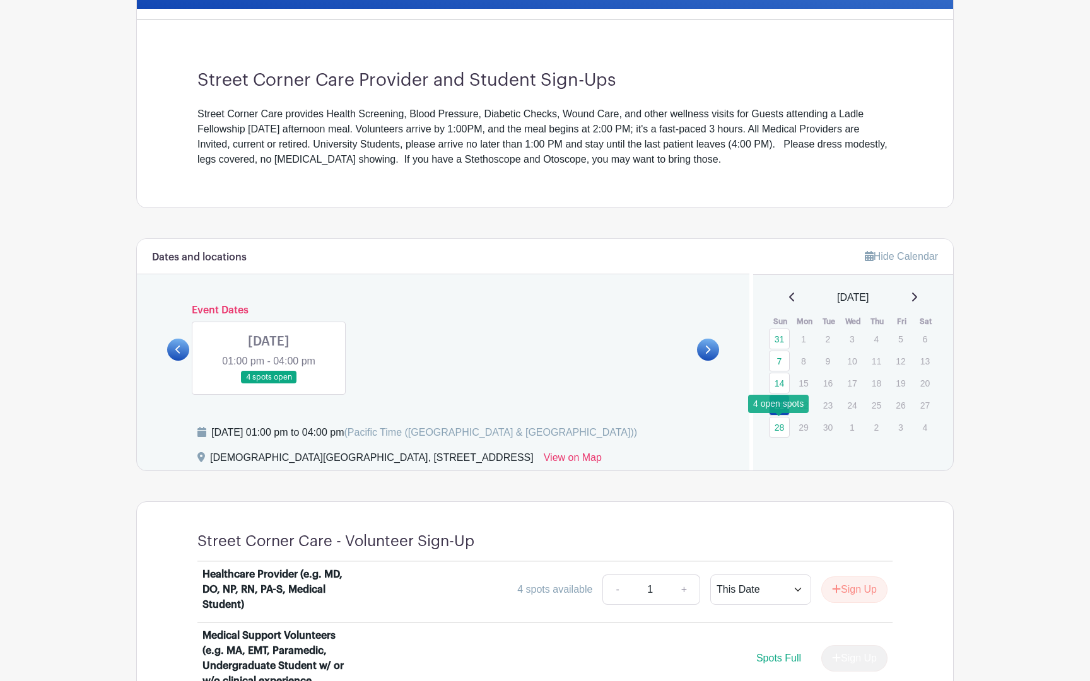
click at [774, 424] on link "28" at bounding box center [779, 427] width 21 height 21
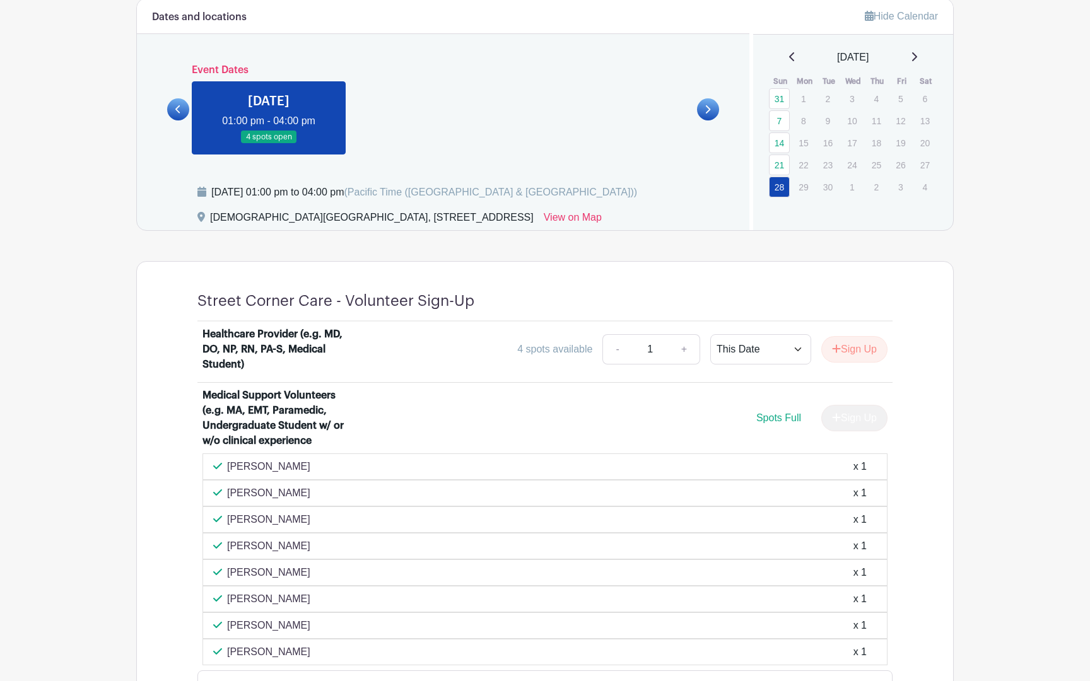
scroll to position [742, 0]
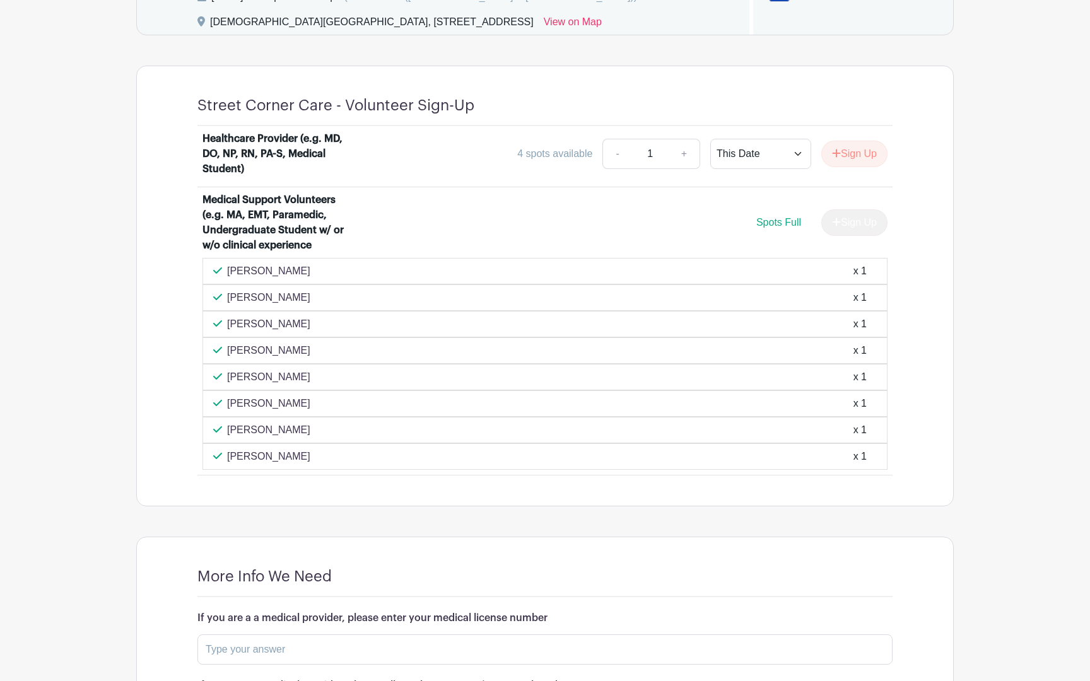
click at [691, 458] on div "[PERSON_NAME] x 1" at bounding box center [544, 456] width 663 height 15
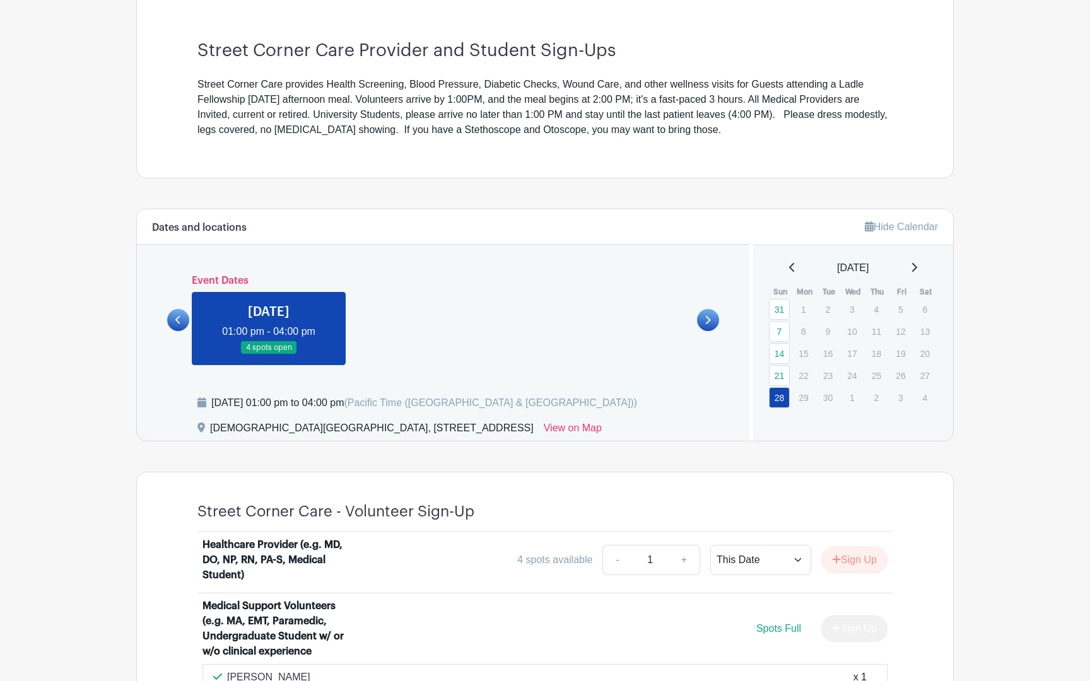
scroll to position [315, 0]
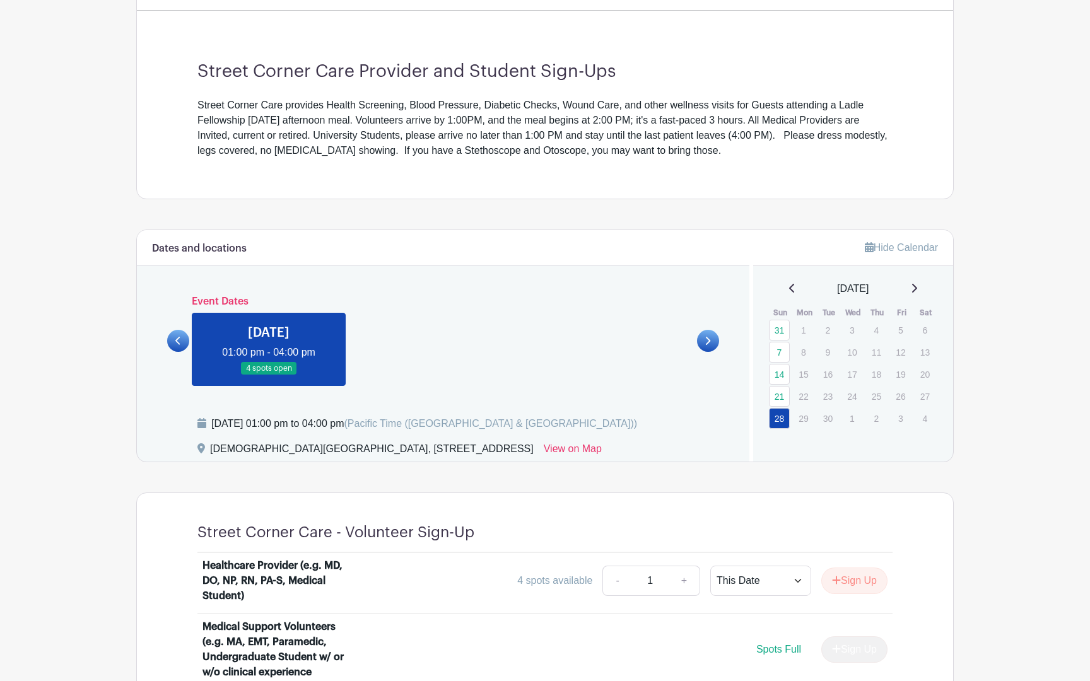
click at [917, 285] on icon at bounding box center [913, 288] width 6 height 10
click at [778, 339] on link "28" at bounding box center [779, 330] width 21 height 21
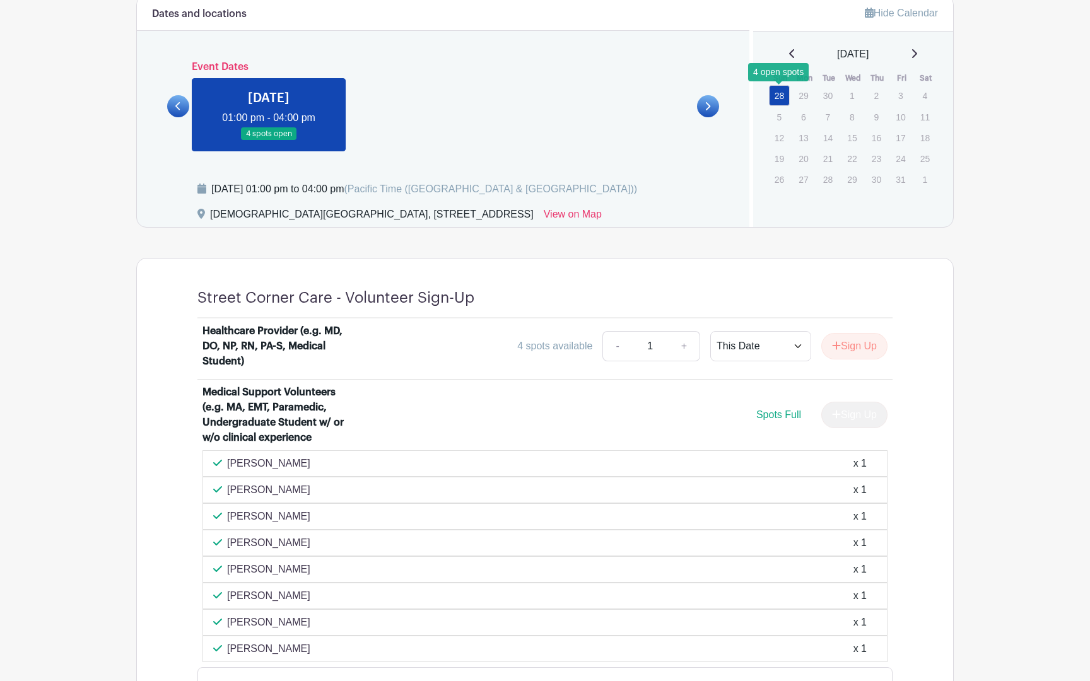
scroll to position [646, 0]
